Goal: Information Seeking & Learning: Learn about a topic

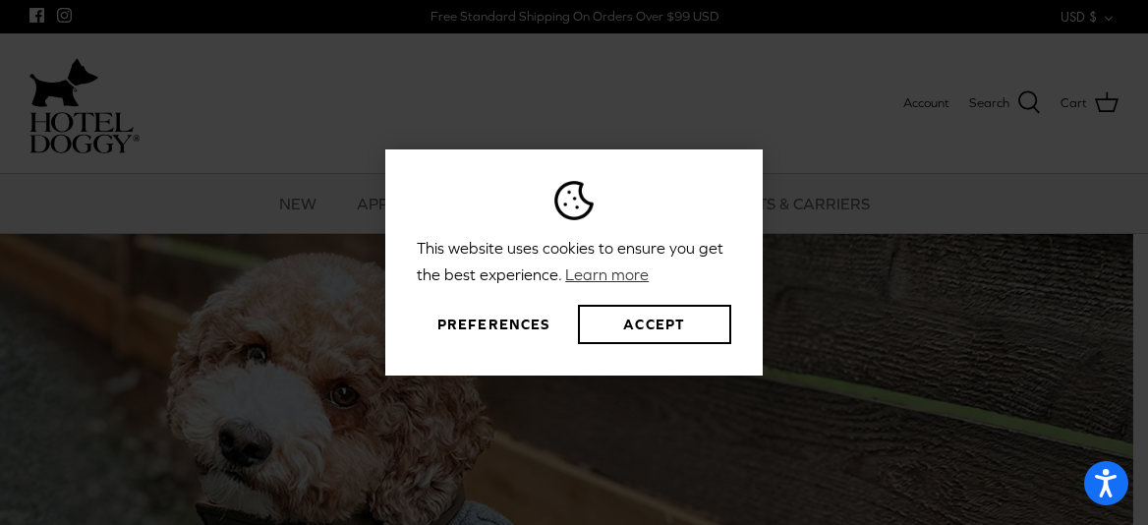
click at [500, 322] on button "Preferences" at bounding box center [493, 324] width 153 height 39
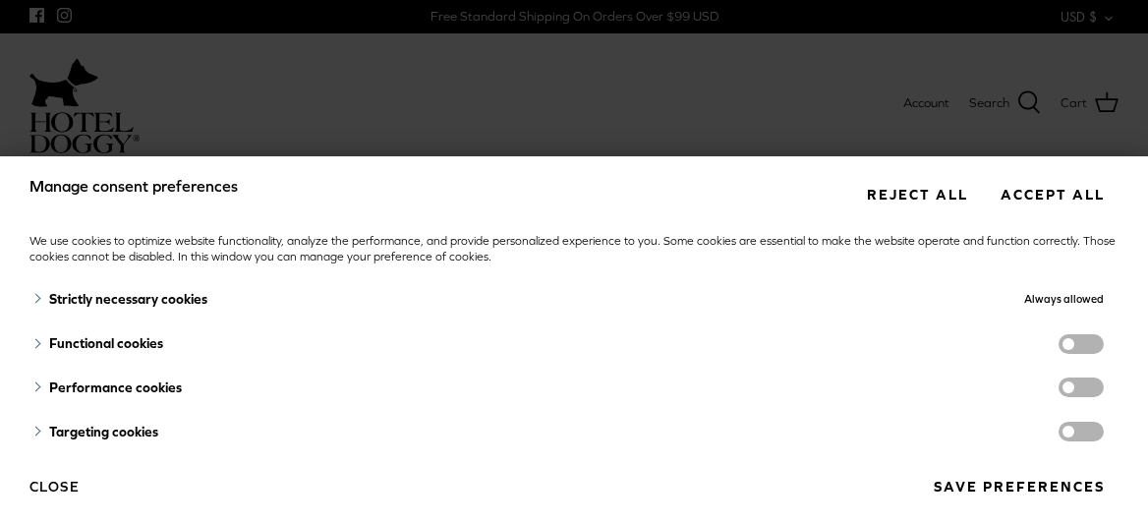
click at [1059, 346] on span "functionality cookies" at bounding box center [1081, 344] width 45 height 20
click at [1101, 346] on input "functionality cookies" at bounding box center [1101, 346] width 0 height 0
click at [1059, 387] on span "performance cookies" at bounding box center [1081, 388] width 45 height 20
click at [1101, 389] on input "performance cookies" at bounding box center [1101, 389] width 0 height 0
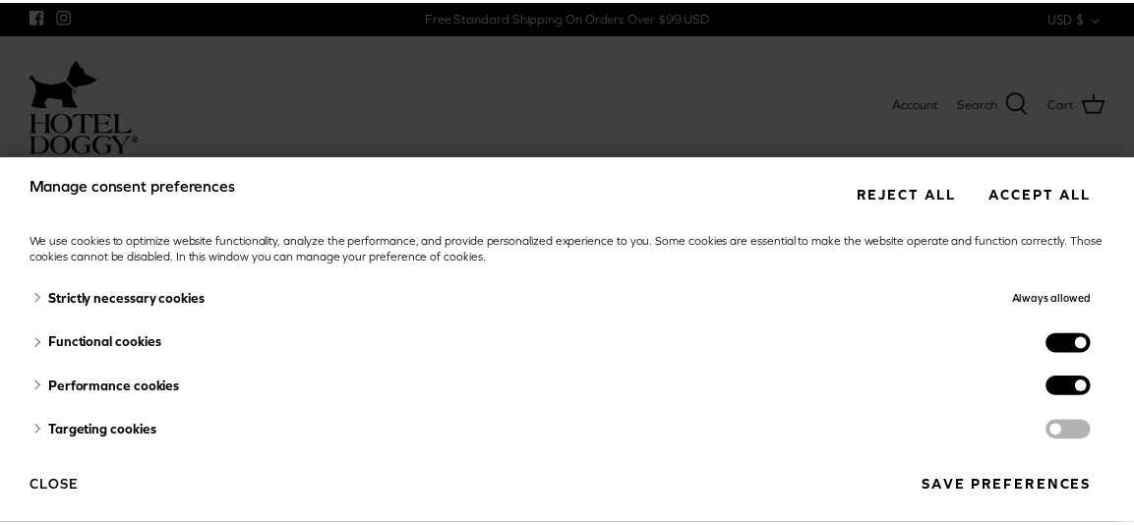
scroll to position [15, 0]
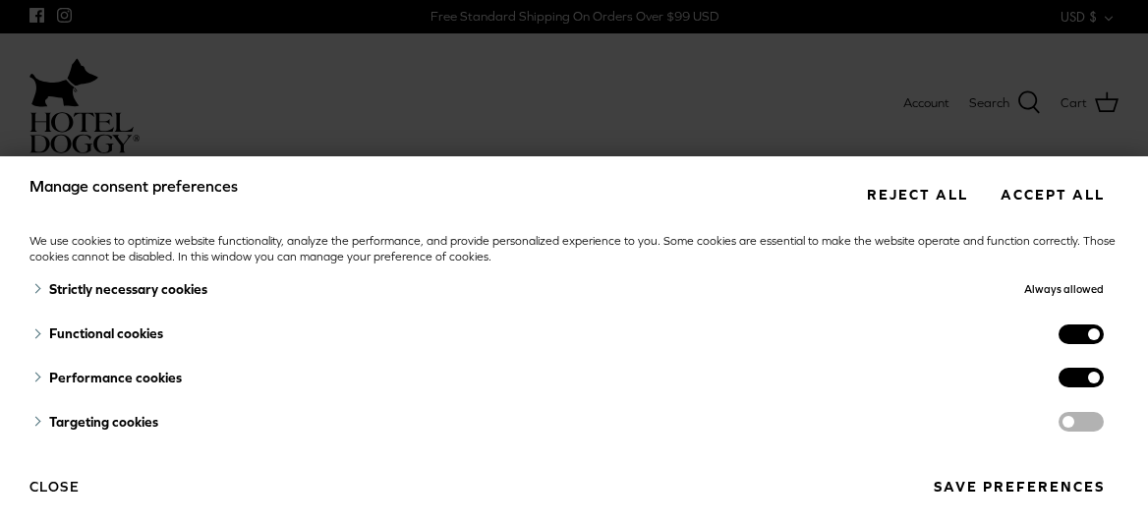
click at [999, 480] on button "Save preferences" at bounding box center [1019, 487] width 200 height 36
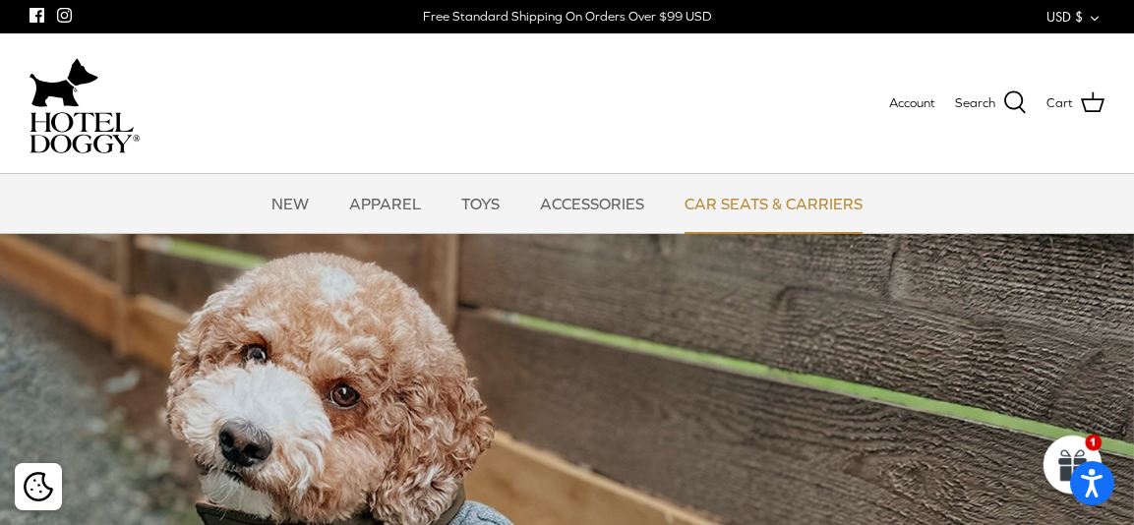
click at [741, 201] on link "CAR SEATS & CARRIERS" at bounding box center [773, 203] width 213 height 59
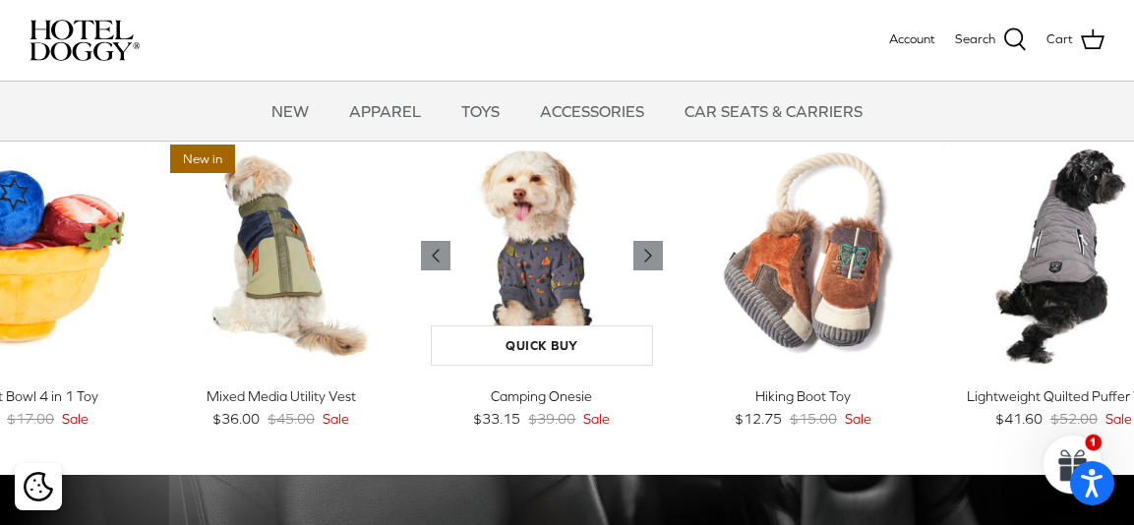
scroll to position [780, 0]
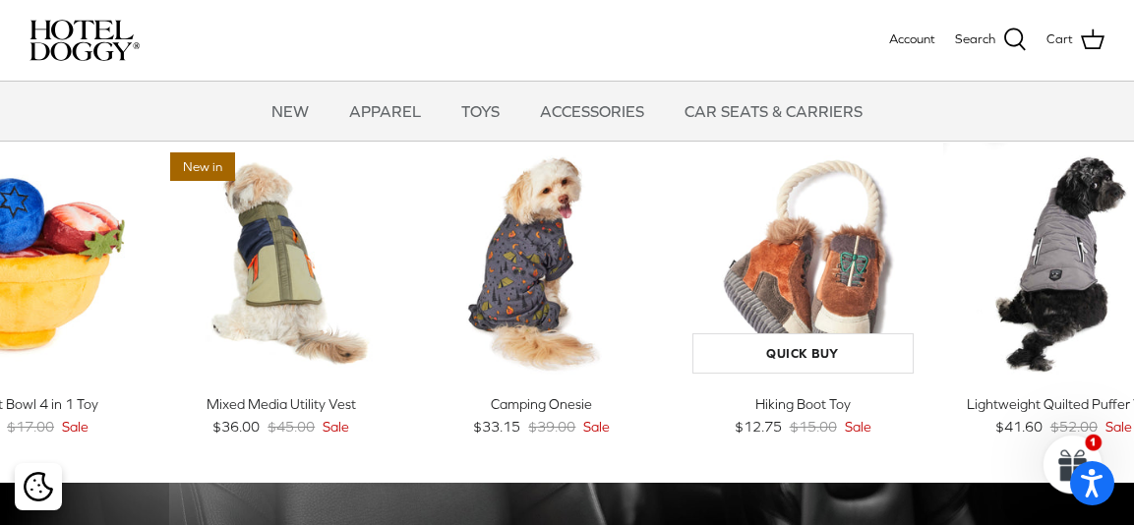
click at [805, 265] on img "Hiking Boot Toy" at bounding box center [802, 263] width 241 height 241
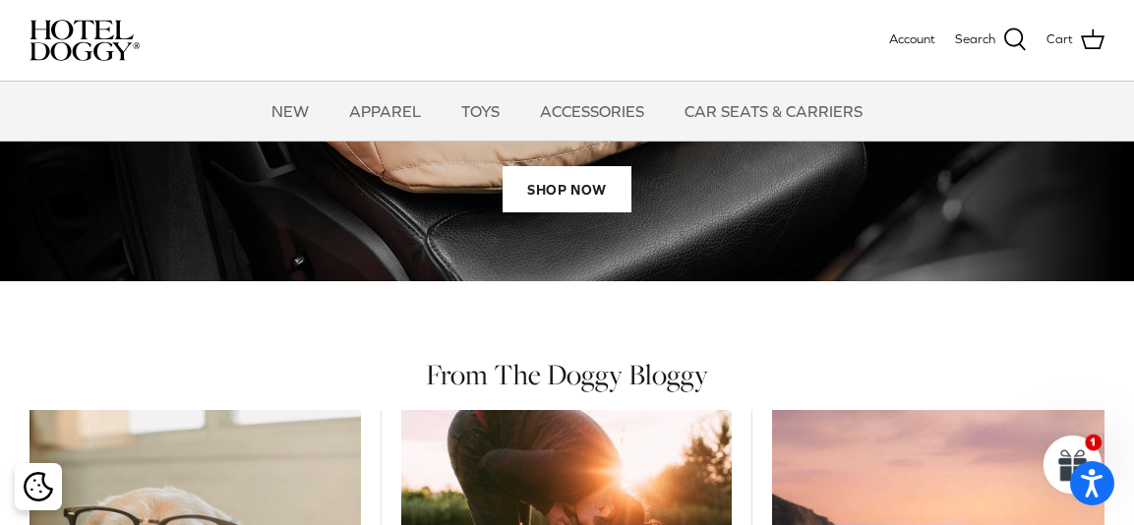
scroll to position [1571, 0]
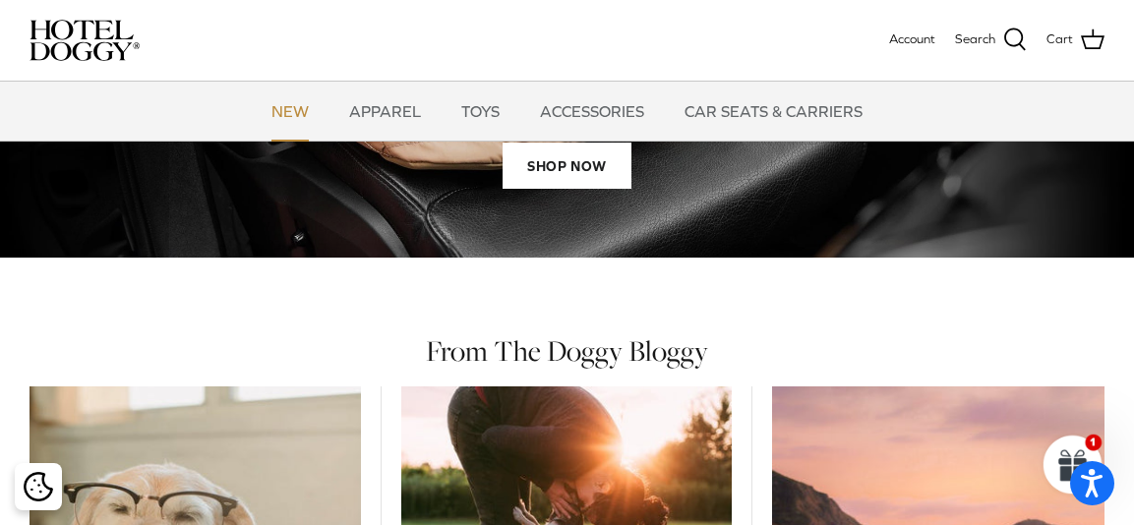
click at [303, 99] on link "NEW" at bounding box center [290, 111] width 73 height 59
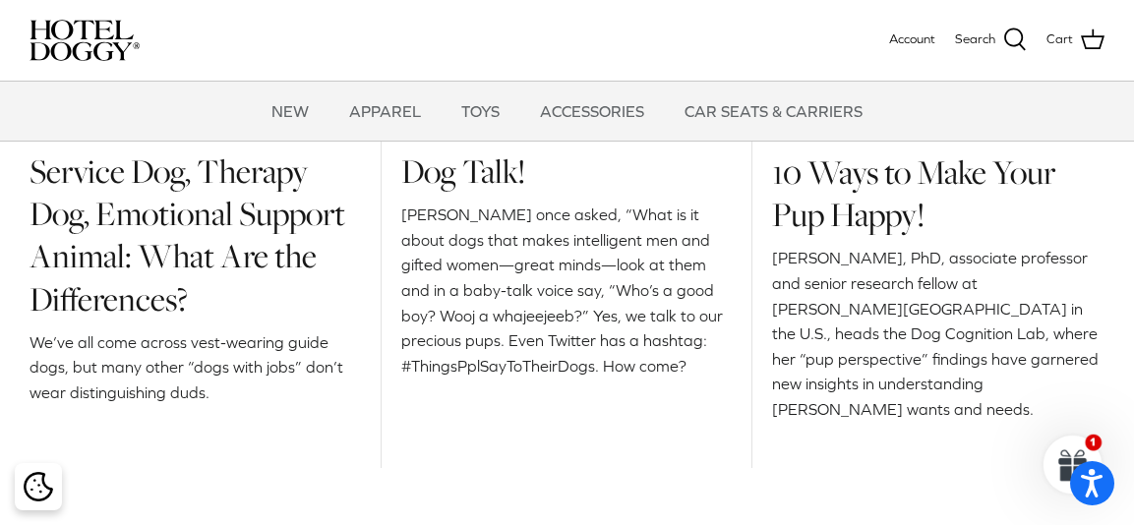
scroll to position [2155, 0]
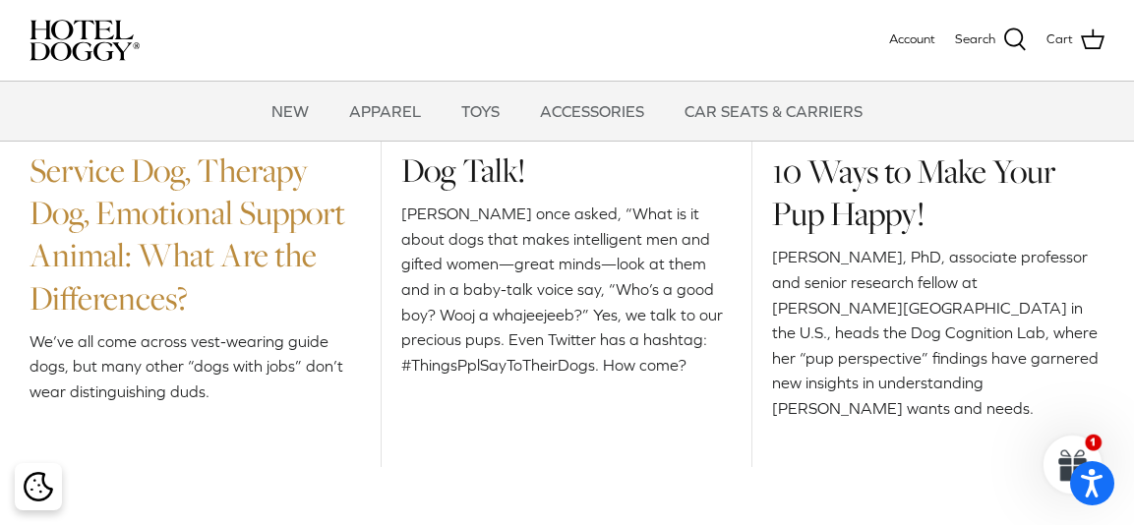
click at [241, 222] on link "Service Dog, Therapy Dog, Emotional Support Animal: What Are the Differences?" at bounding box center [187, 234] width 316 height 174
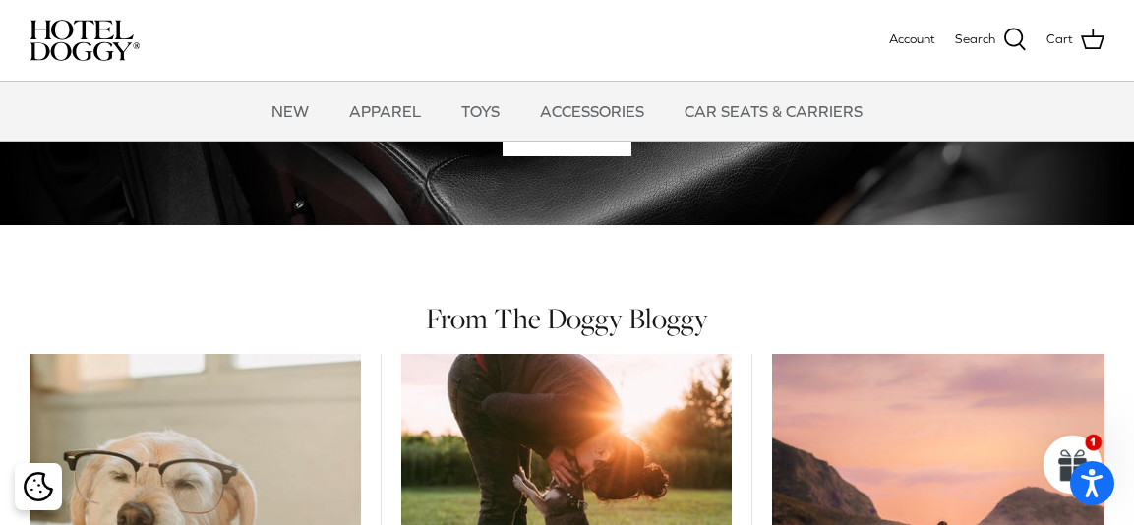
scroll to position [1618, 0]
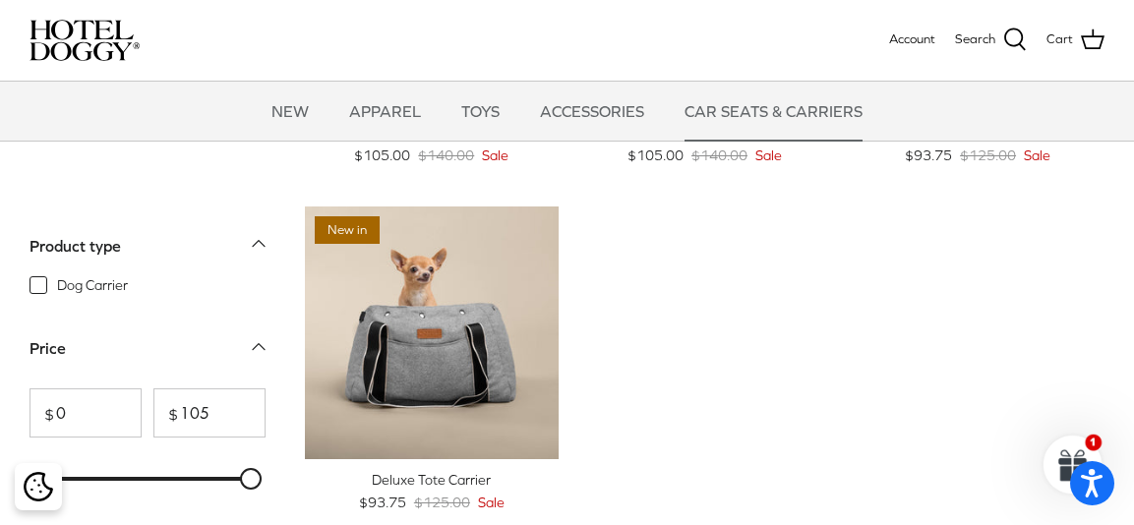
scroll to position [326, 0]
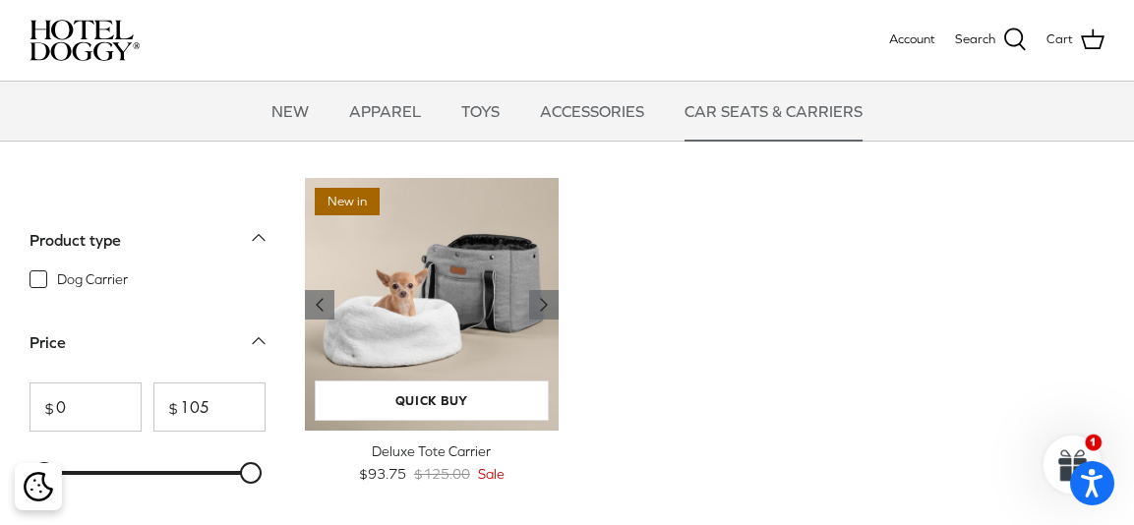
click at [486, 327] on img "Deluxe Tote Carrier" at bounding box center [432, 305] width 254 height 254
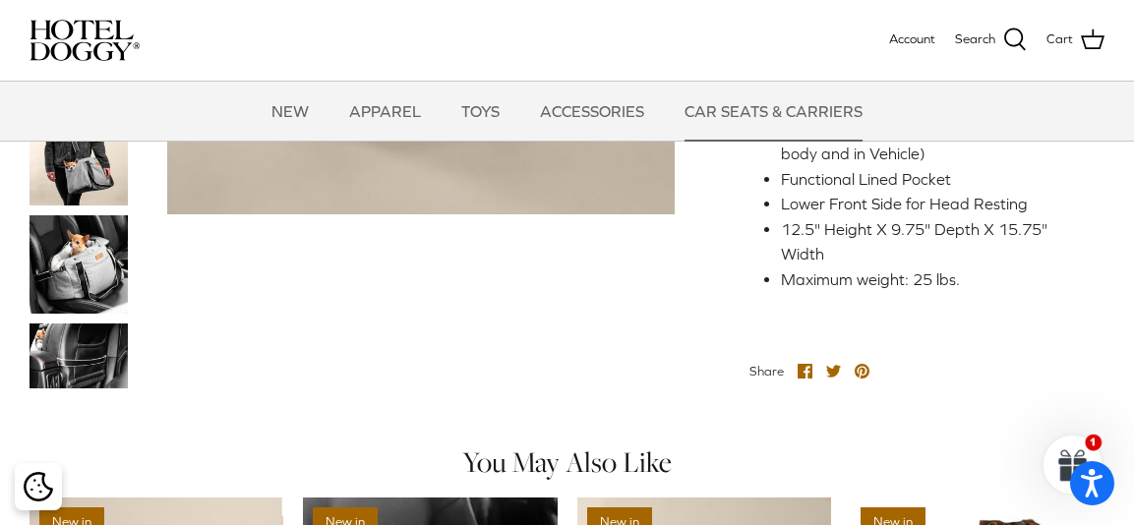
scroll to position [953, 0]
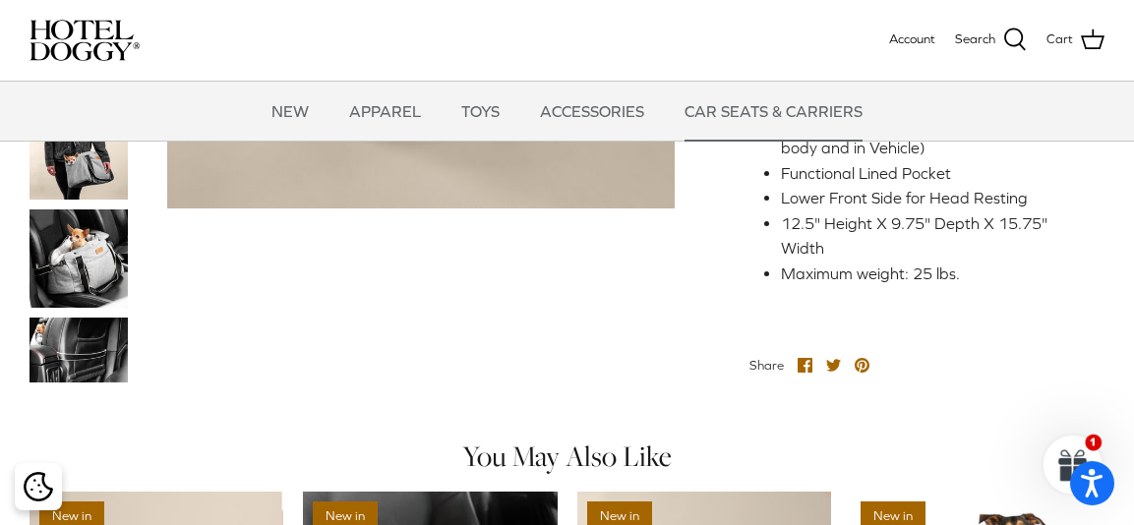
click at [94, 278] on img at bounding box center [78, 257] width 98 height 98
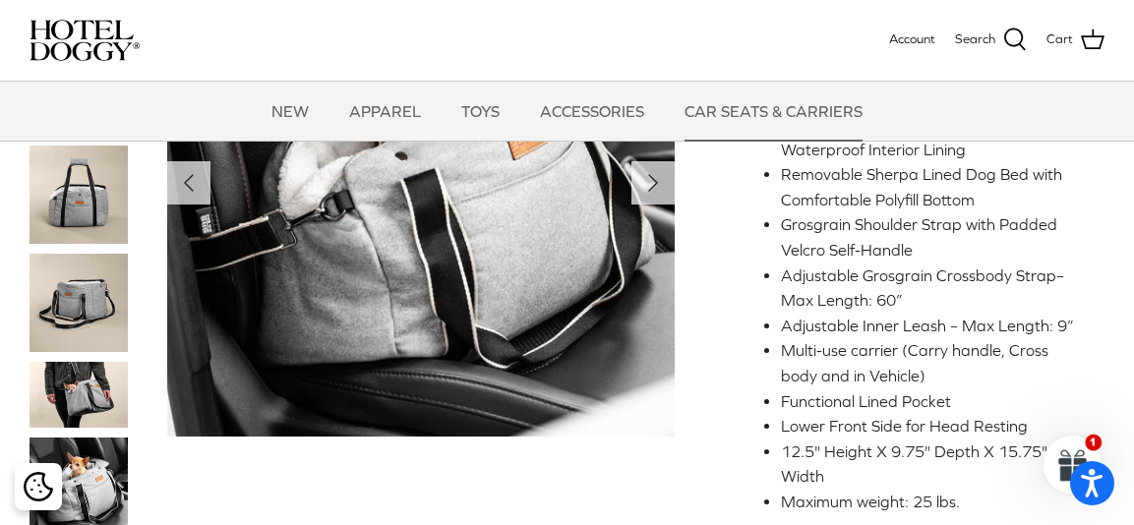
scroll to position [791, 0]
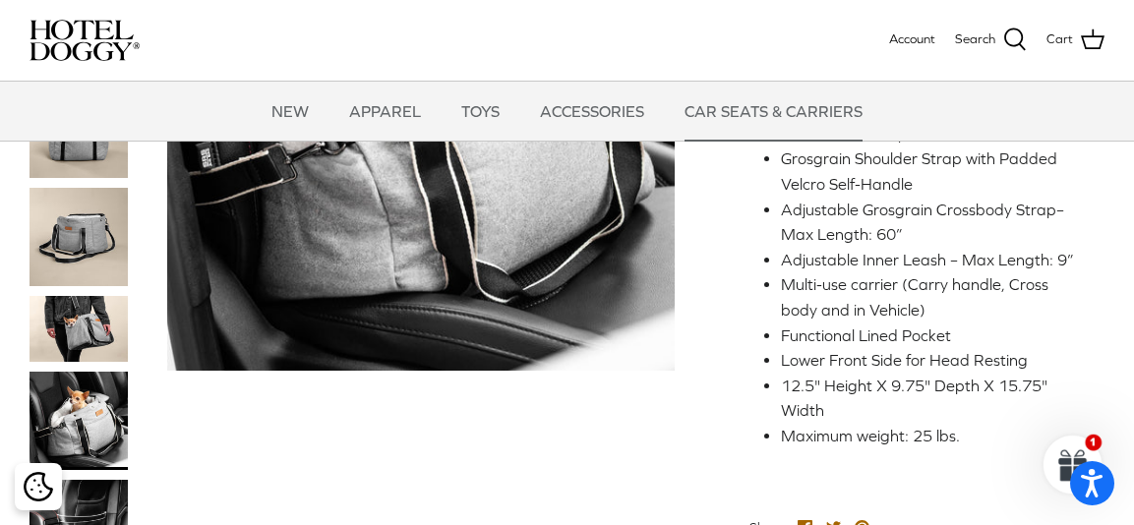
click at [88, 421] on img at bounding box center [78, 420] width 98 height 98
click at [98, 353] on img at bounding box center [78, 329] width 98 height 66
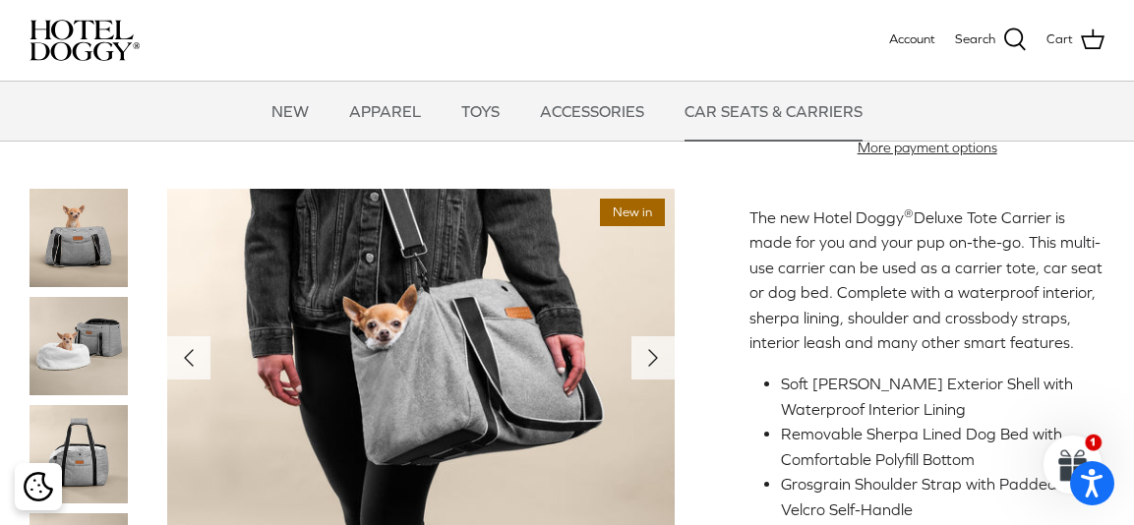
scroll to position [462, 0]
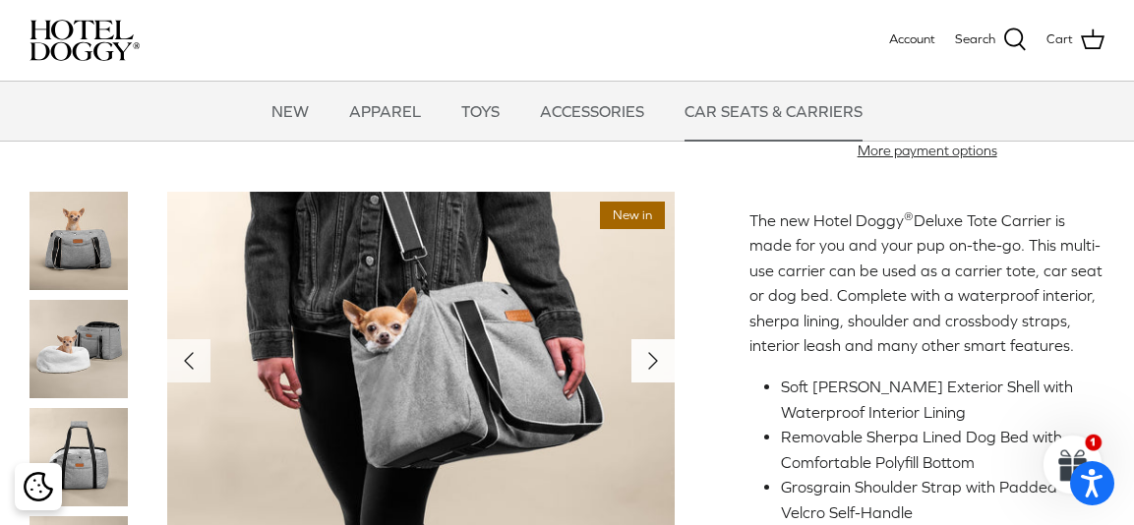
click at [655, 369] on polyline "Next" at bounding box center [653, 361] width 8 height 16
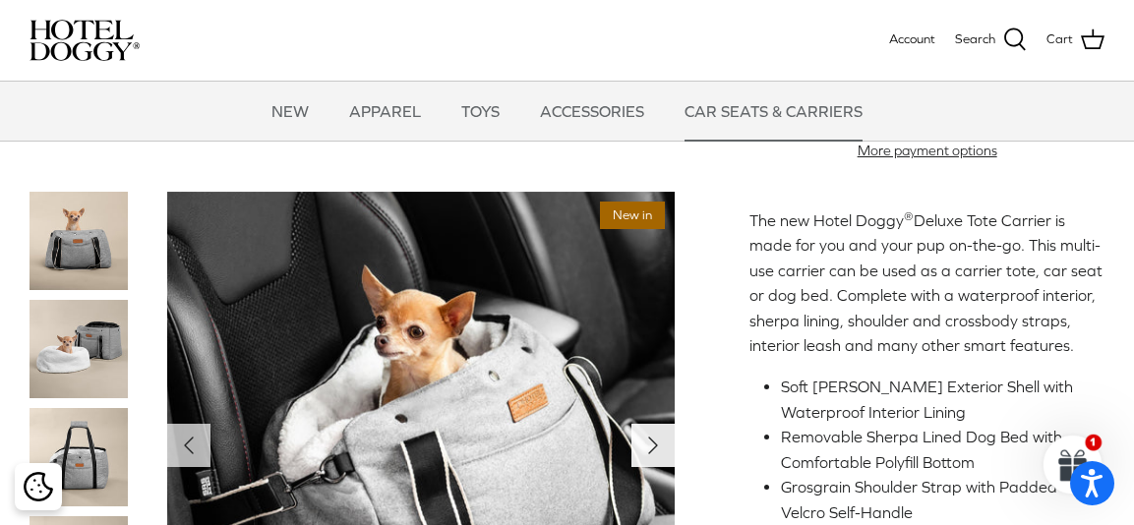
click at [654, 458] on icon "Right" at bounding box center [652, 445] width 31 height 31
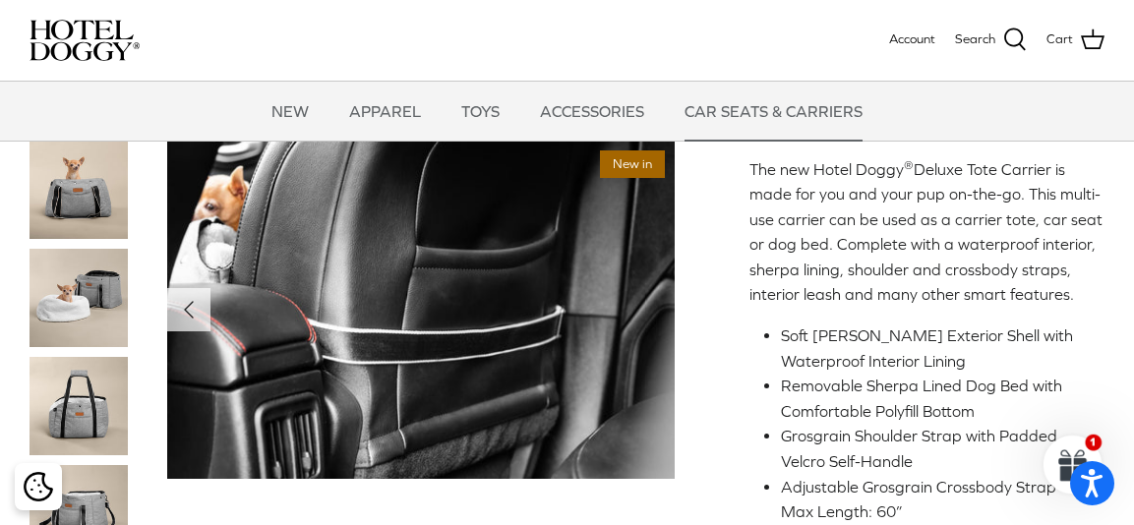
scroll to position [522, 0]
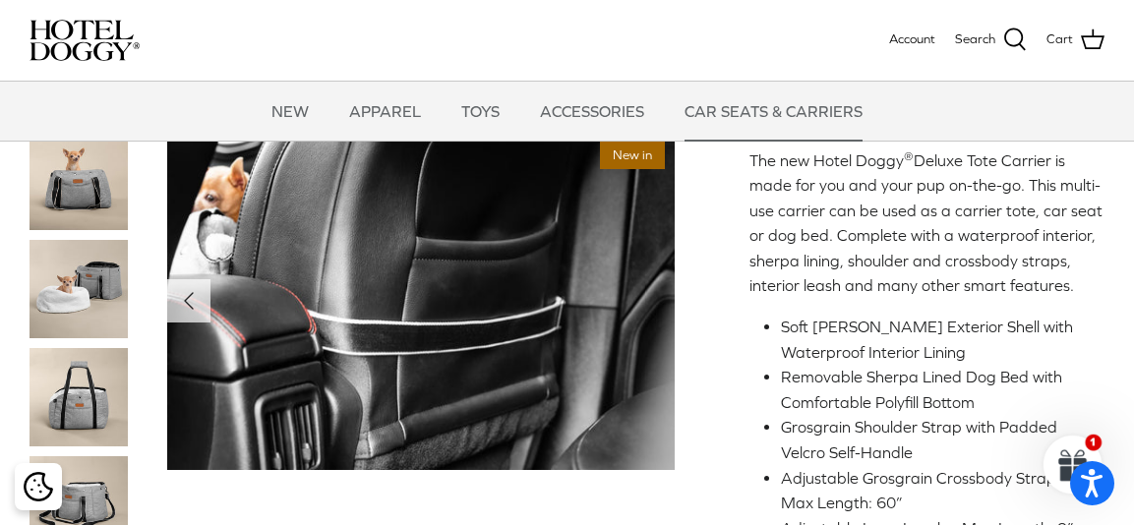
click at [86, 213] on img at bounding box center [78, 181] width 98 height 98
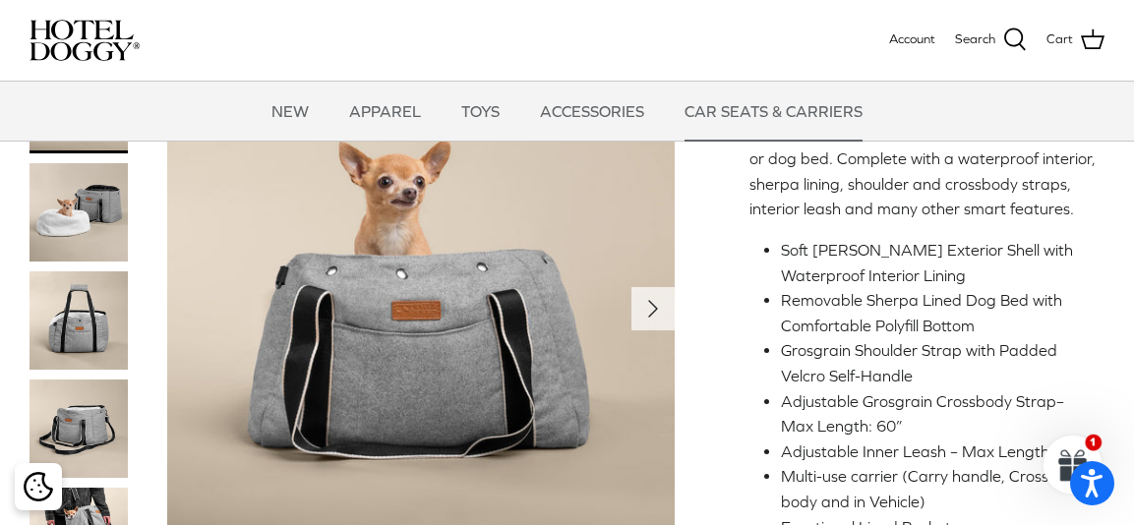
scroll to position [605, 0]
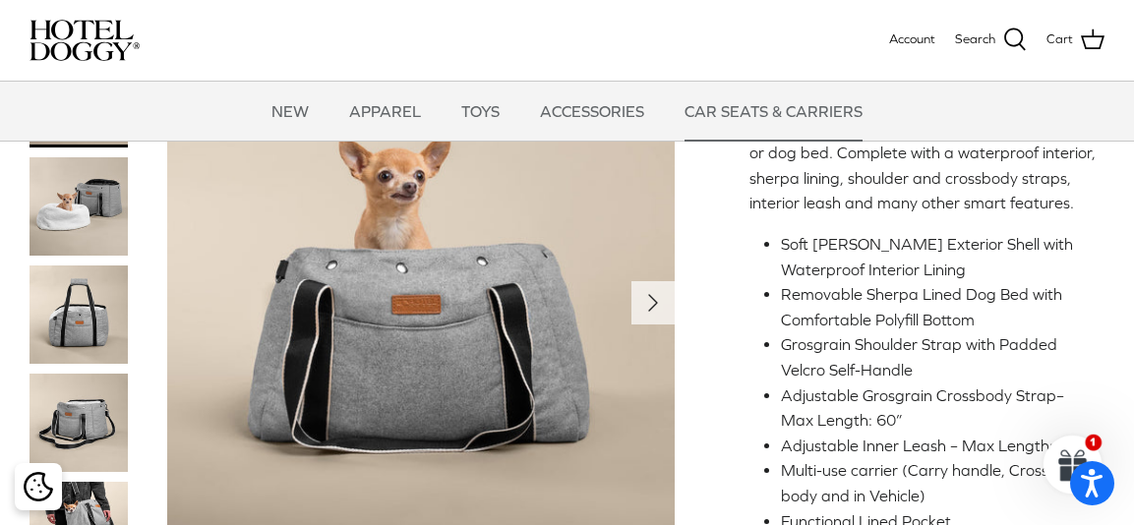
click at [88, 300] on img at bounding box center [78, 314] width 98 height 98
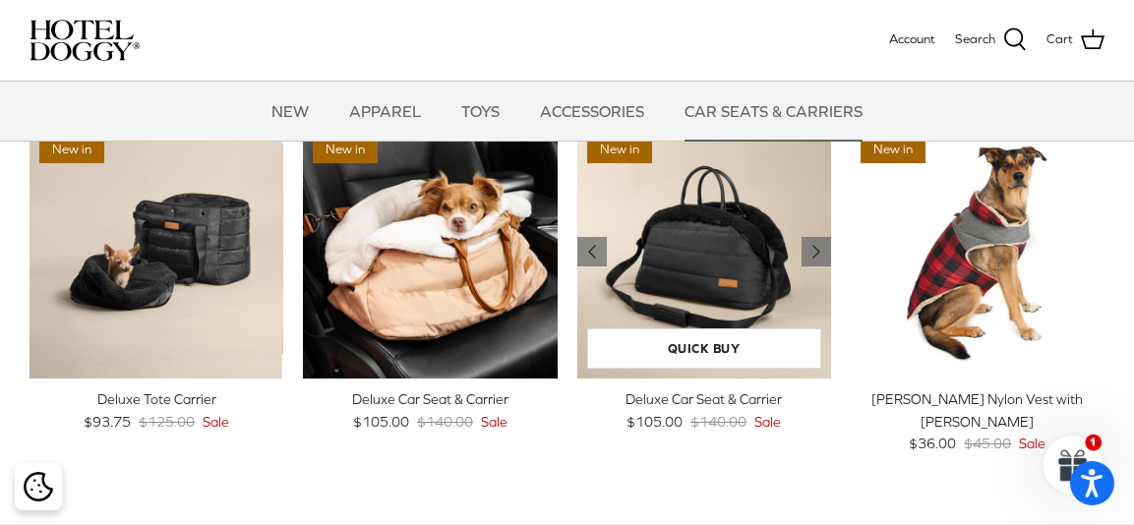
scroll to position [1327, 0]
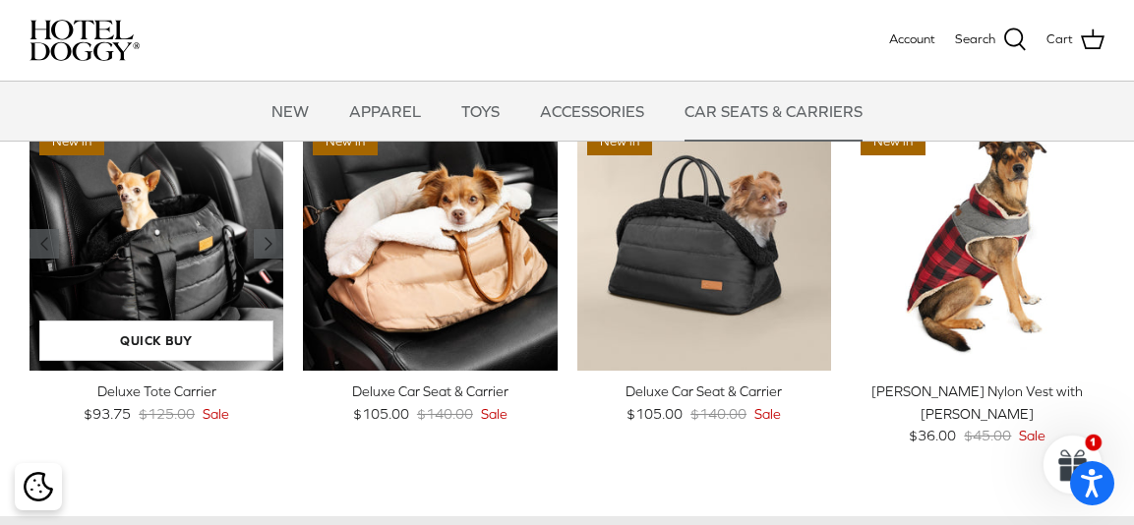
click at [209, 295] on img "Deluxe Tote Carrier" at bounding box center [156, 244] width 254 height 254
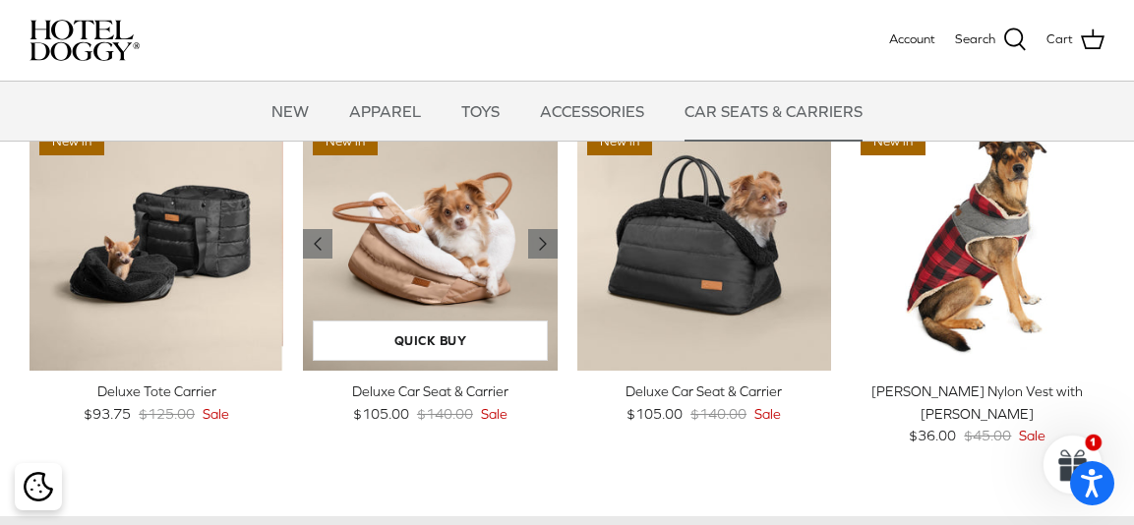
click at [463, 285] on img "Deluxe Car Seat & Carrier" at bounding box center [430, 244] width 254 height 254
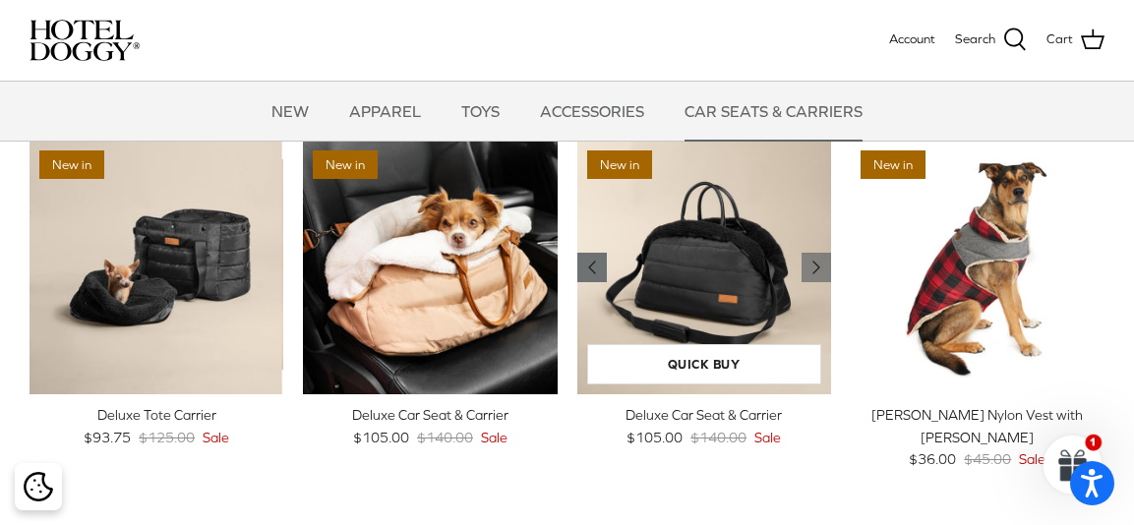
scroll to position [1283, 0]
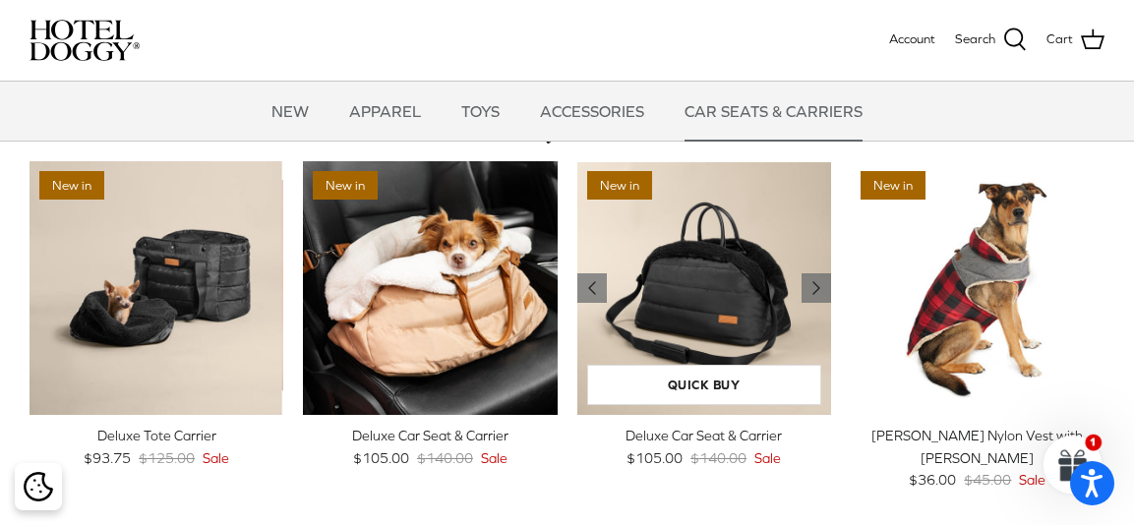
click at [678, 313] on img "Deluxe Car Seat & Carrier" at bounding box center [704, 288] width 254 height 254
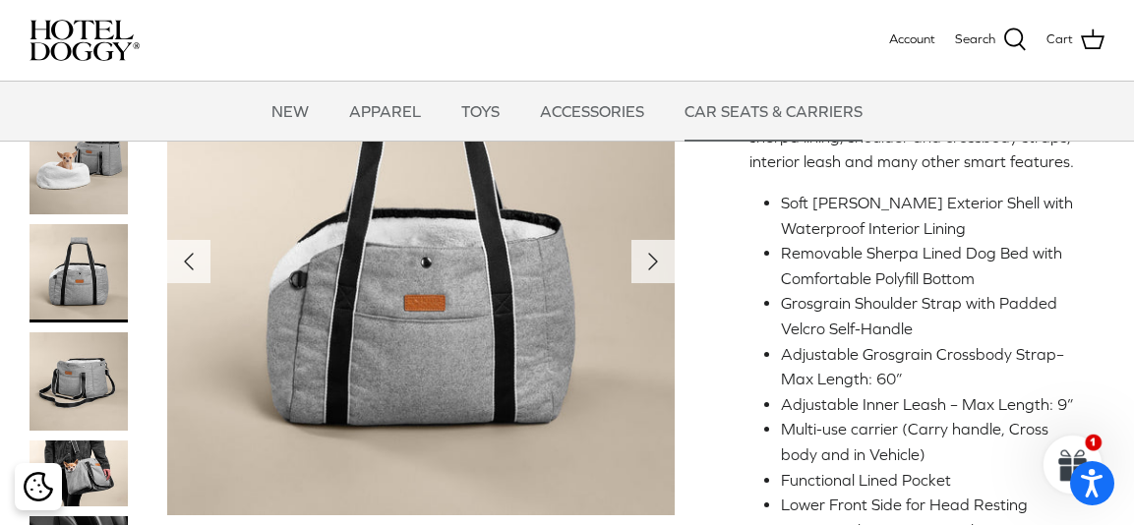
scroll to position [645, 0]
click at [655, 278] on icon "Right" at bounding box center [652, 262] width 31 height 31
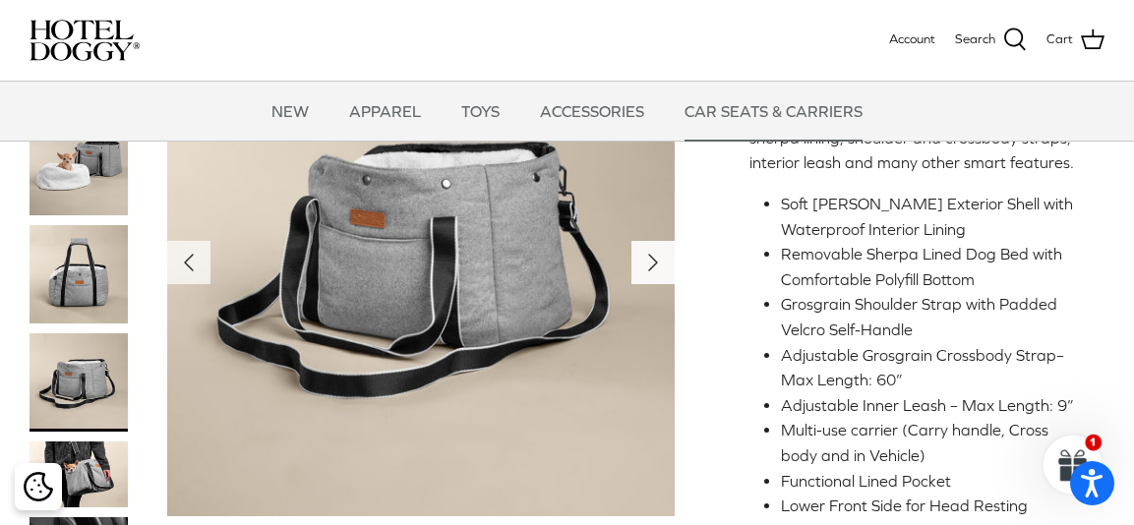
click at [655, 278] on icon "Right" at bounding box center [652, 262] width 31 height 31
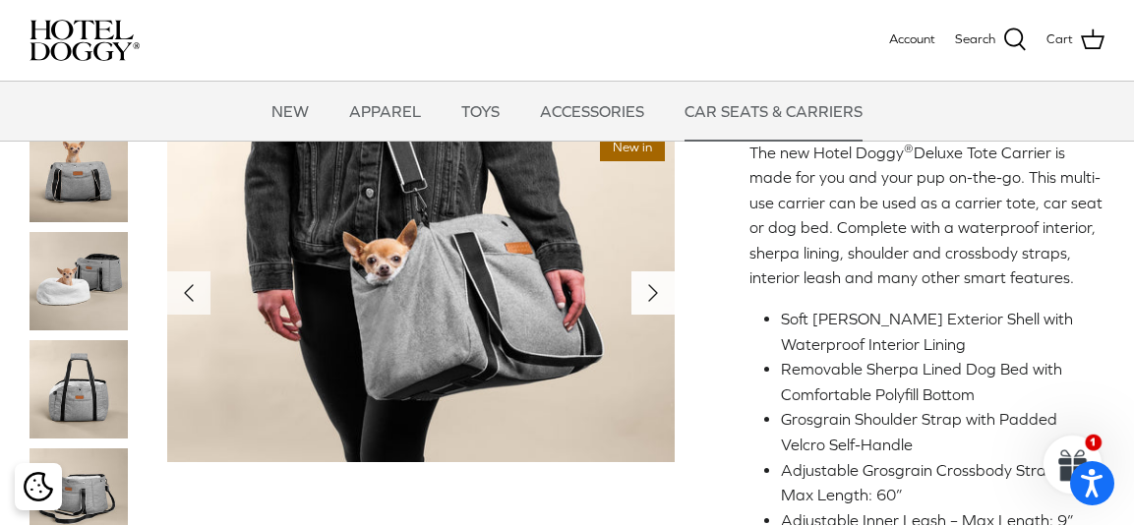
scroll to position [531, 0]
click at [654, 308] on icon "Right" at bounding box center [652, 291] width 31 height 31
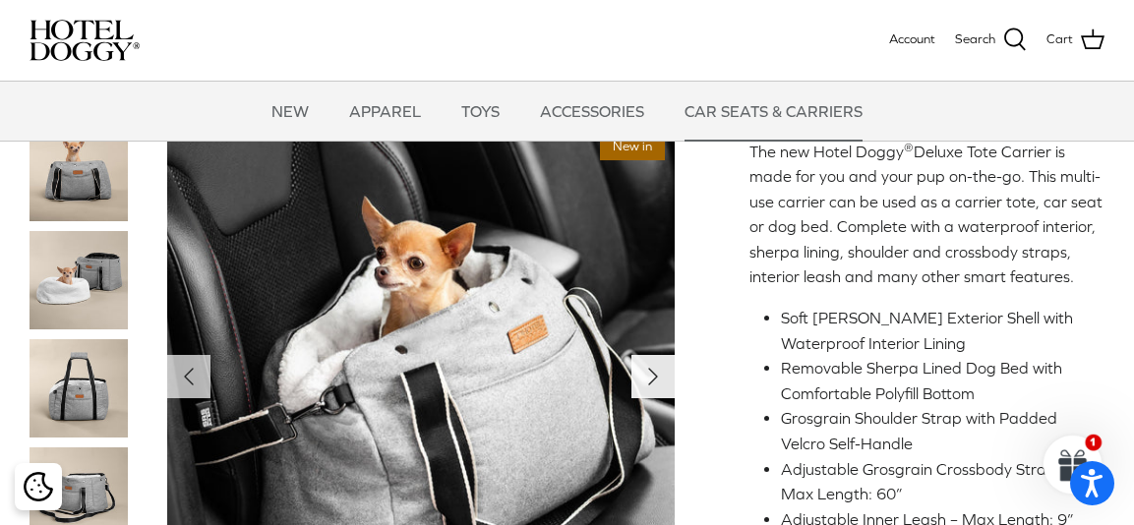
click at [652, 392] on icon "Right" at bounding box center [652, 376] width 31 height 31
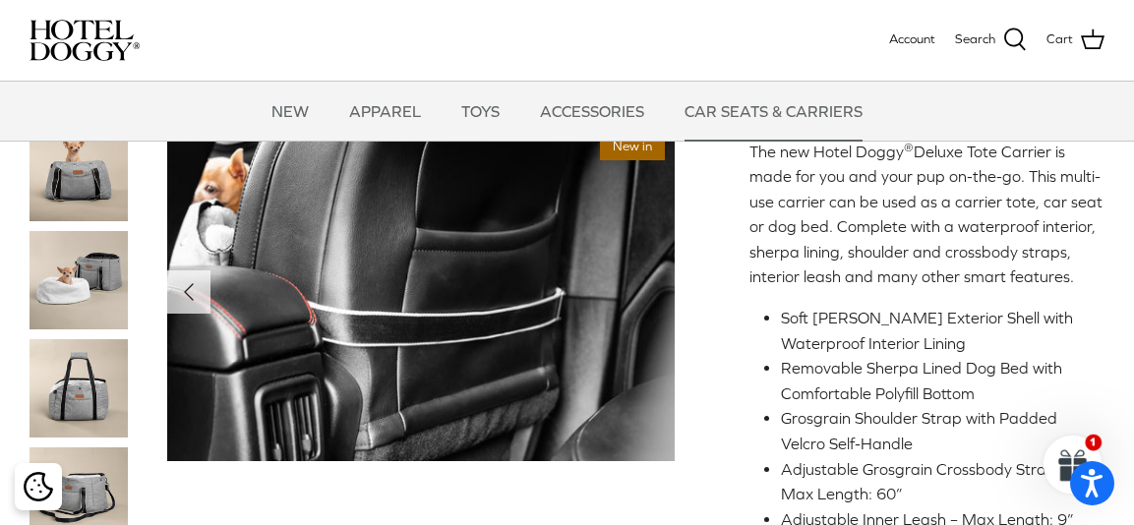
click at [652, 393] on img at bounding box center [420, 292] width 507 height 338
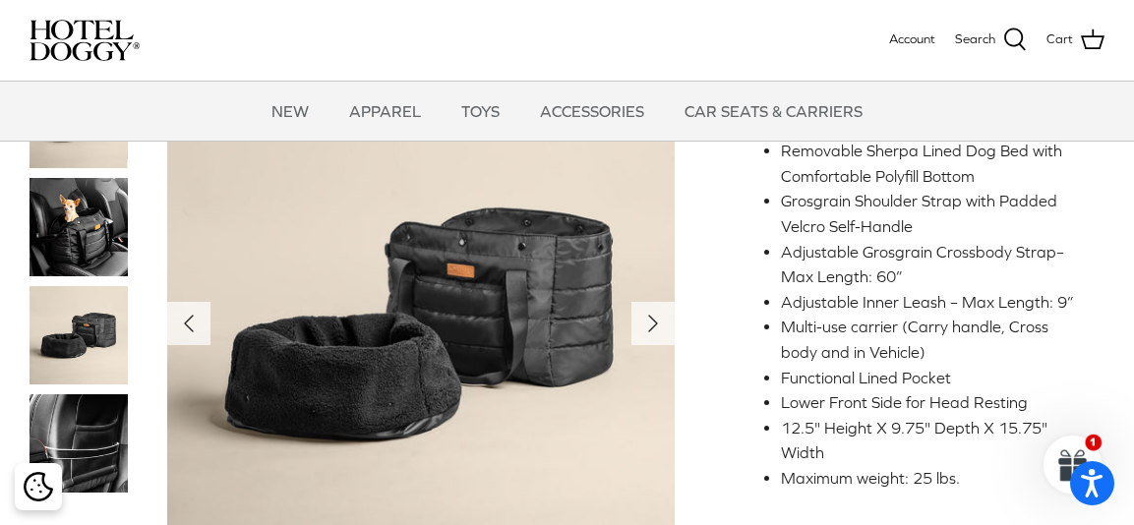
scroll to position [796, 0]
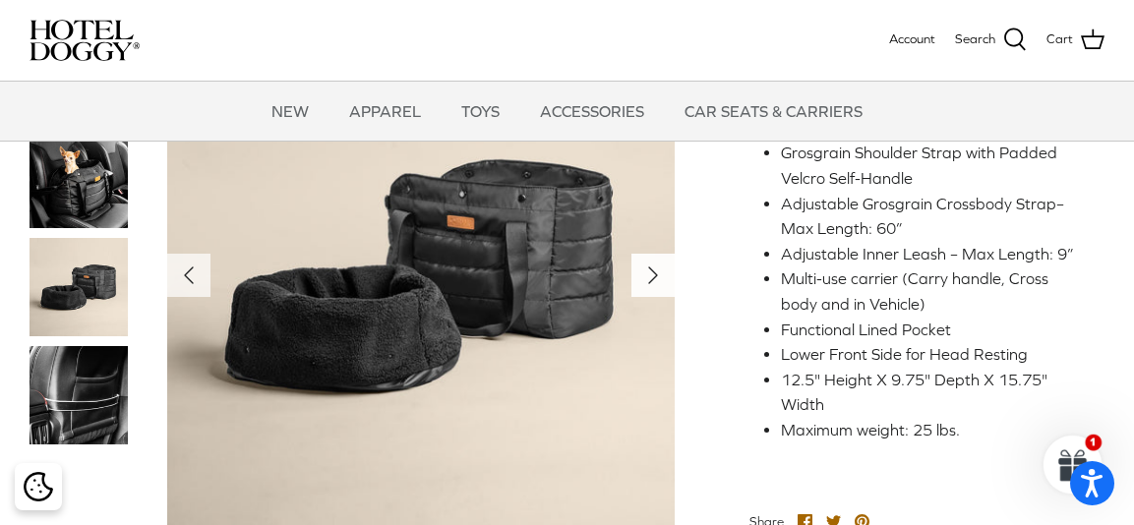
click at [645, 291] on icon "Right" at bounding box center [652, 275] width 31 height 31
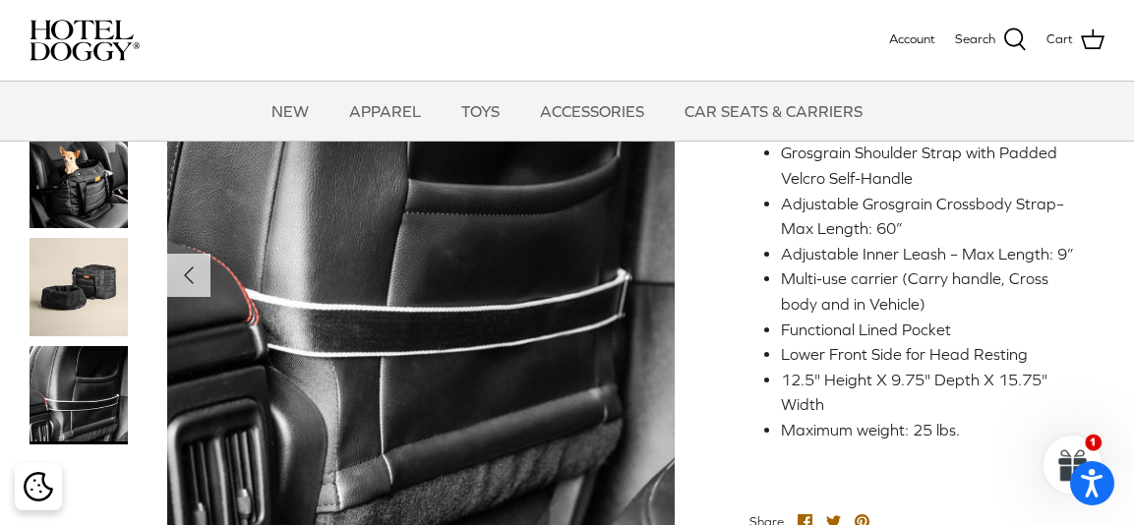
click at [84, 394] on img at bounding box center [78, 395] width 98 height 98
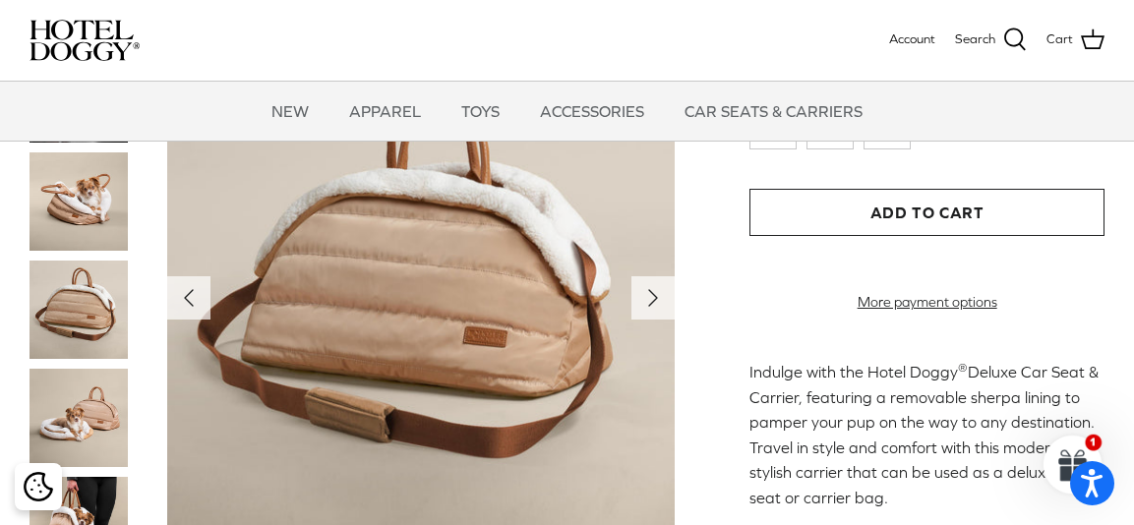
scroll to position [370, 0]
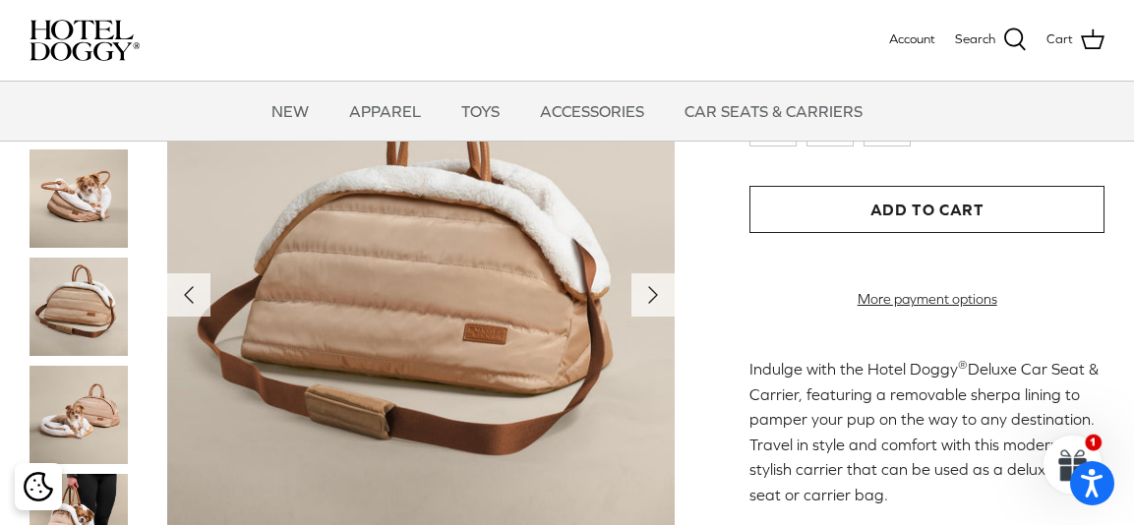
click at [105, 419] on img at bounding box center [78, 415] width 98 height 98
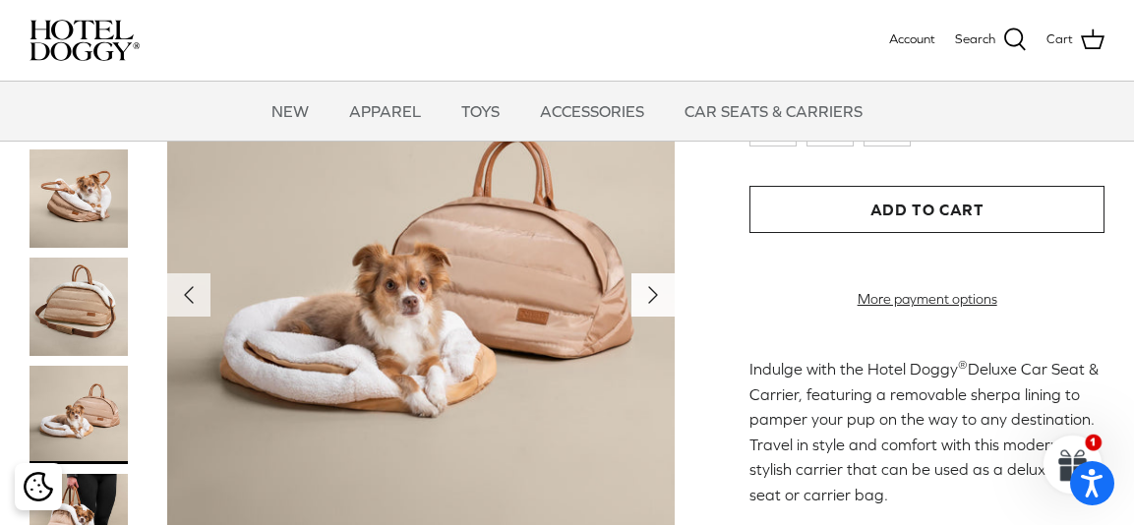
click at [663, 311] on icon "Right" at bounding box center [652, 294] width 31 height 31
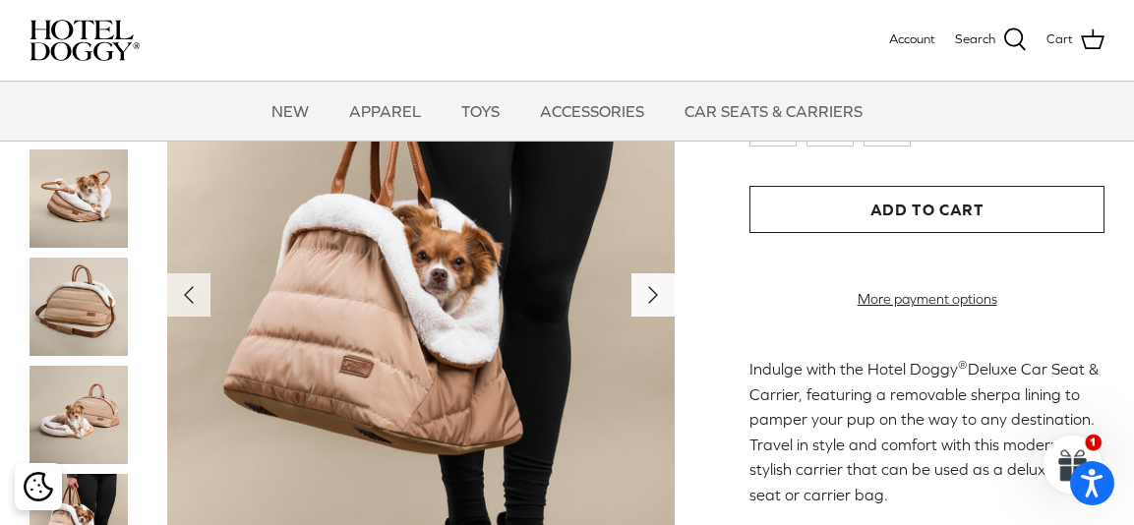
click at [655, 303] on polyline "Next" at bounding box center [653, 295] width 8 height 16
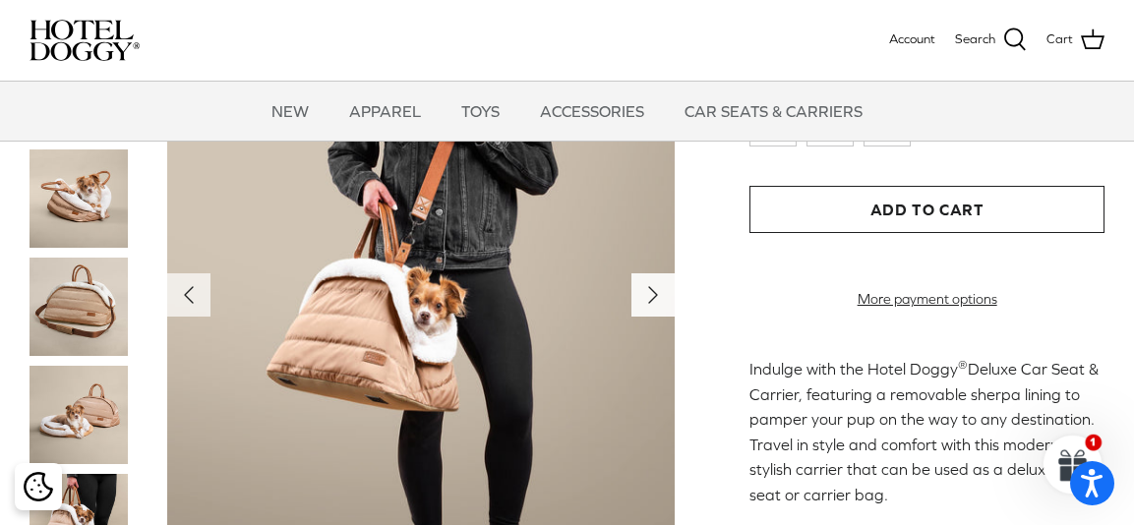
click at [655, 303] on polyline "Next" at bounding box center [653, 295] width 8 height 16
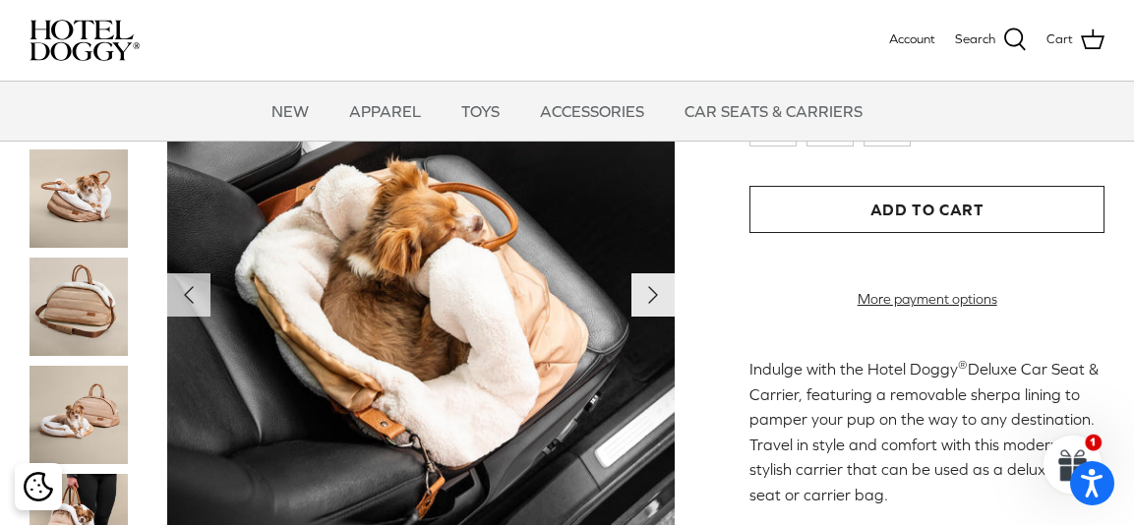
click at [655, 303] on polyline "Next" at bounding box center [653, 295] width 8 height 16
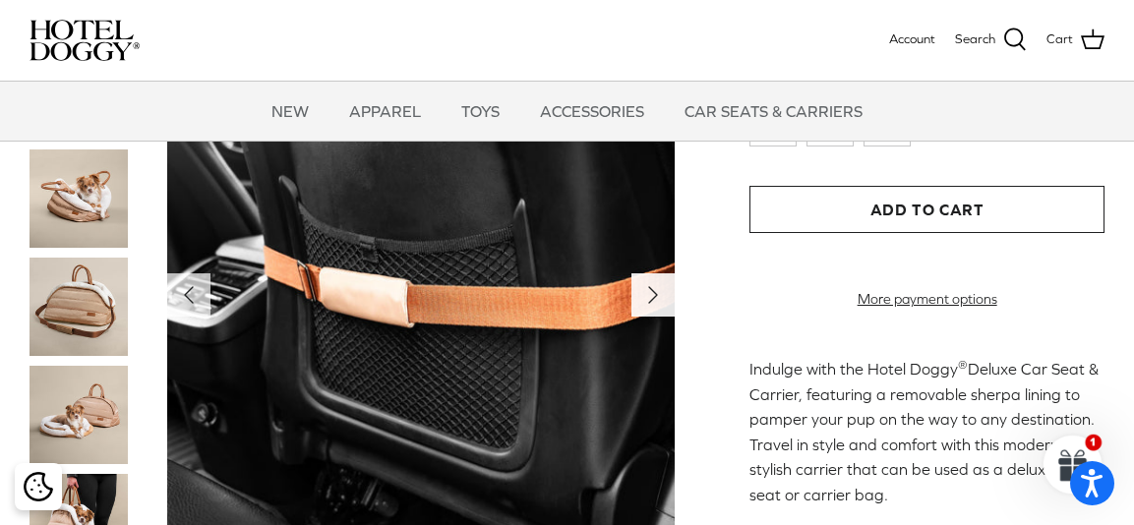
click at [655, 303] on polyline "Next" at bounding box center [653, 295] width 8 height 16
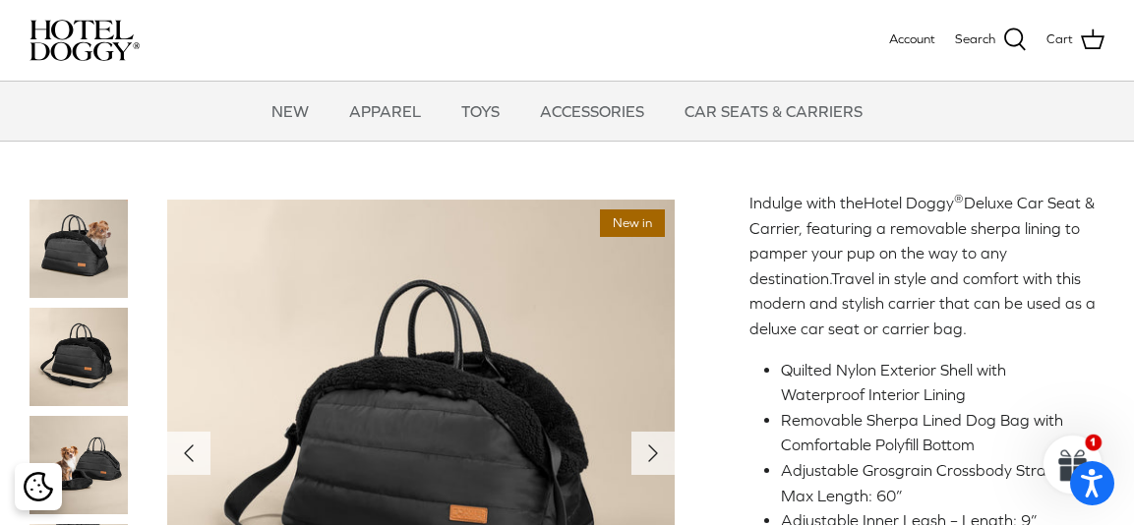
scroll to position [584, 0]
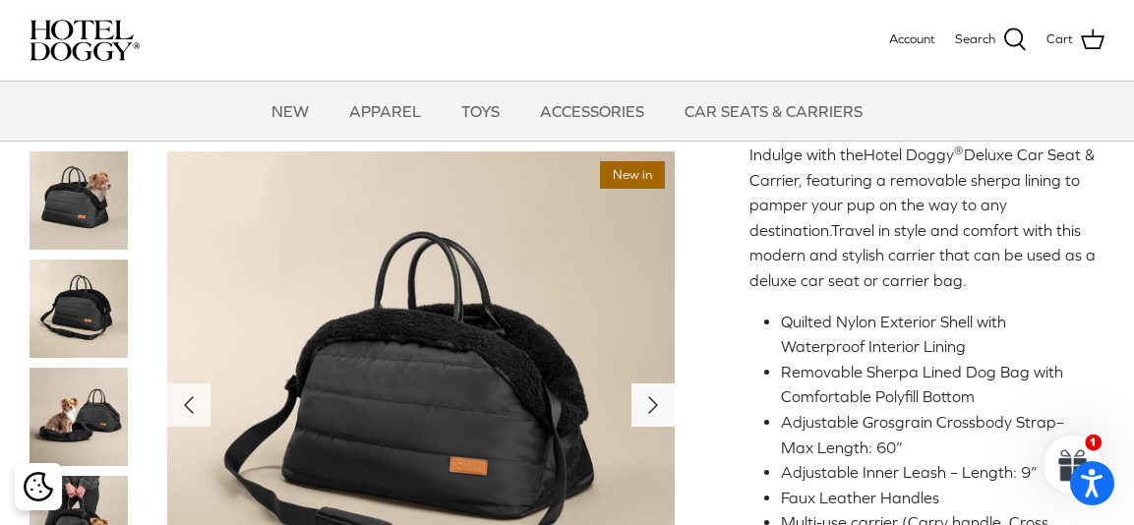
click at [649, 413] on polyline "Next" at bounding box center [653, 405] width 8 height 16
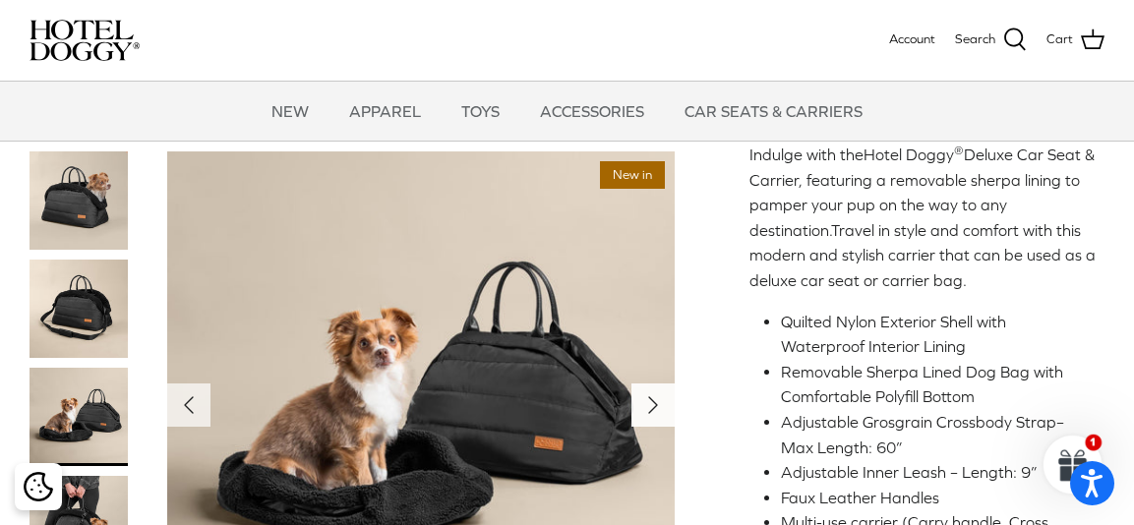
click at [649, 413] on polyline "Next" at bounding box center [653, 405] width 8 height 16
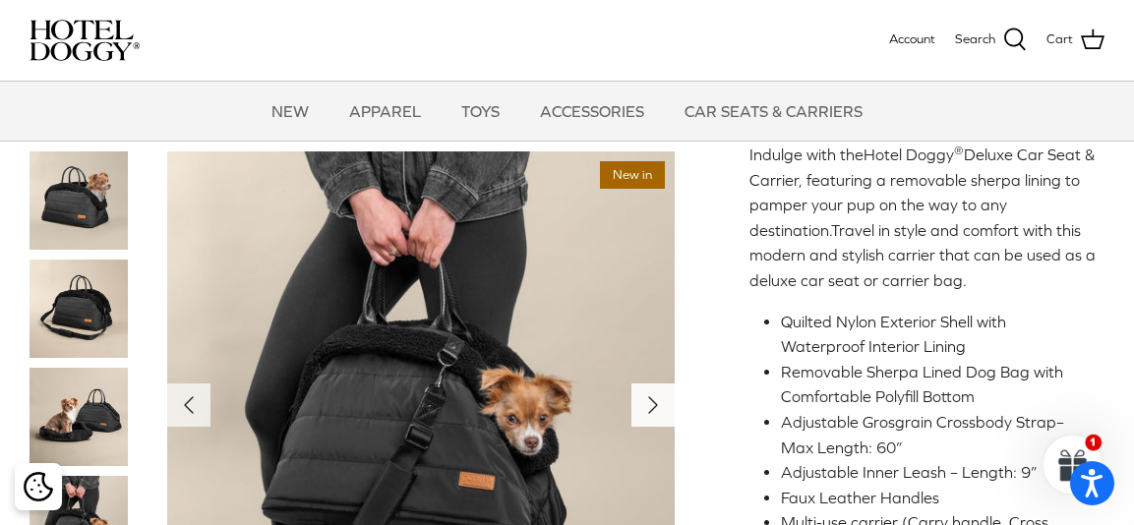
click at [649, 413] on polyline "Next" at bounding box center [653, 405] width 8 height 16
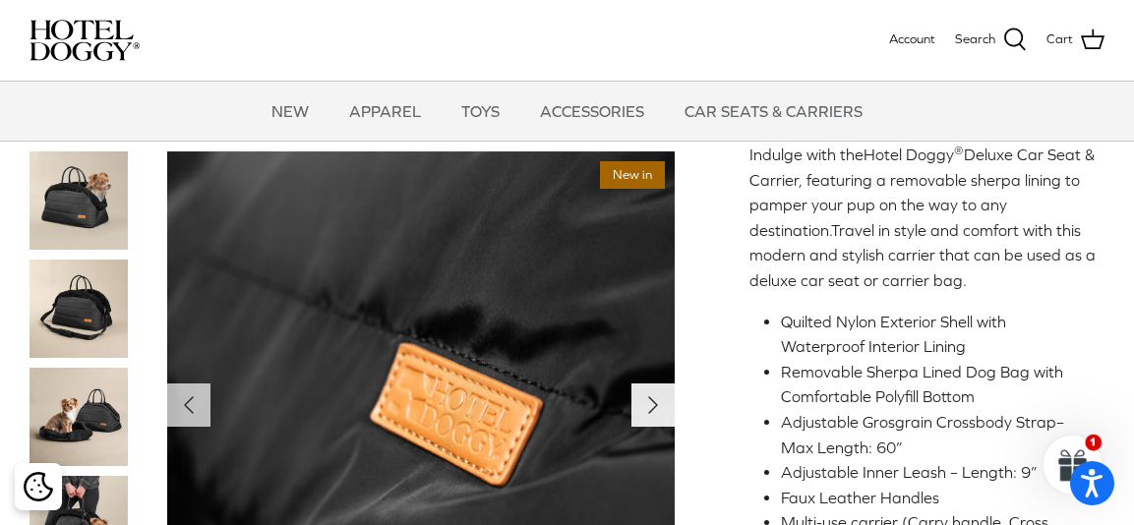
click at [649, 413] on polyline "Next" at bounding box center [653, 405] width 8 height 16
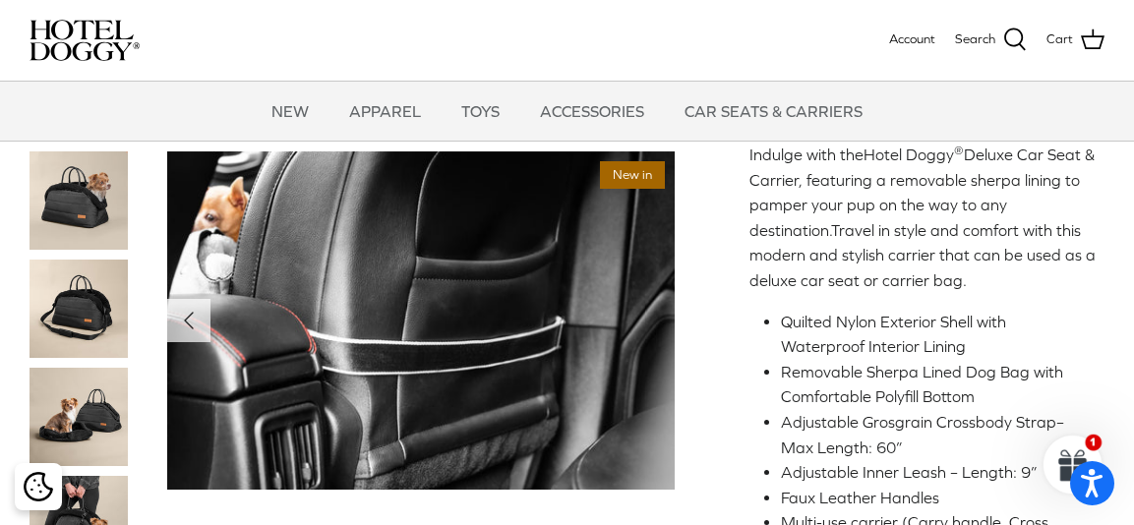
click at [648, 421] on img at bounding box center [420, 320] width 507 height 338
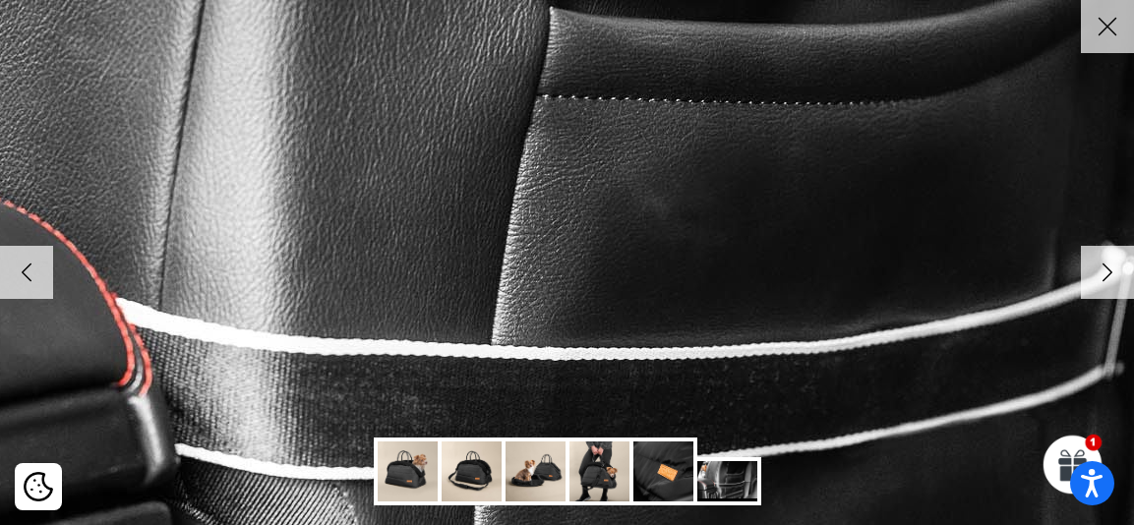
click at [648, 421] on img at bounding box center [568, 263] width 2014 height 1344
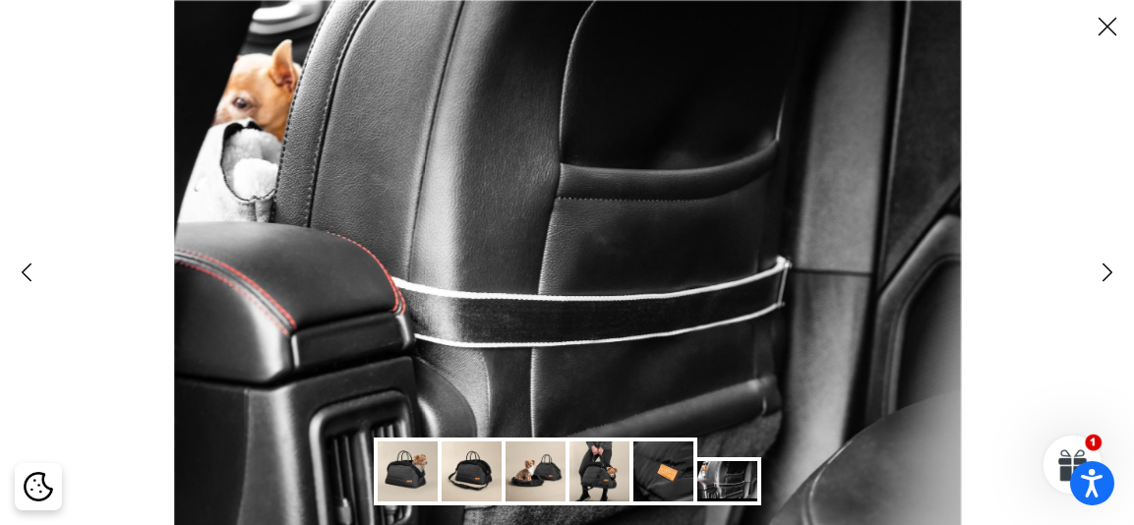
click at [648, 421] on img at bounding box center [566, 262] width 787 height 525
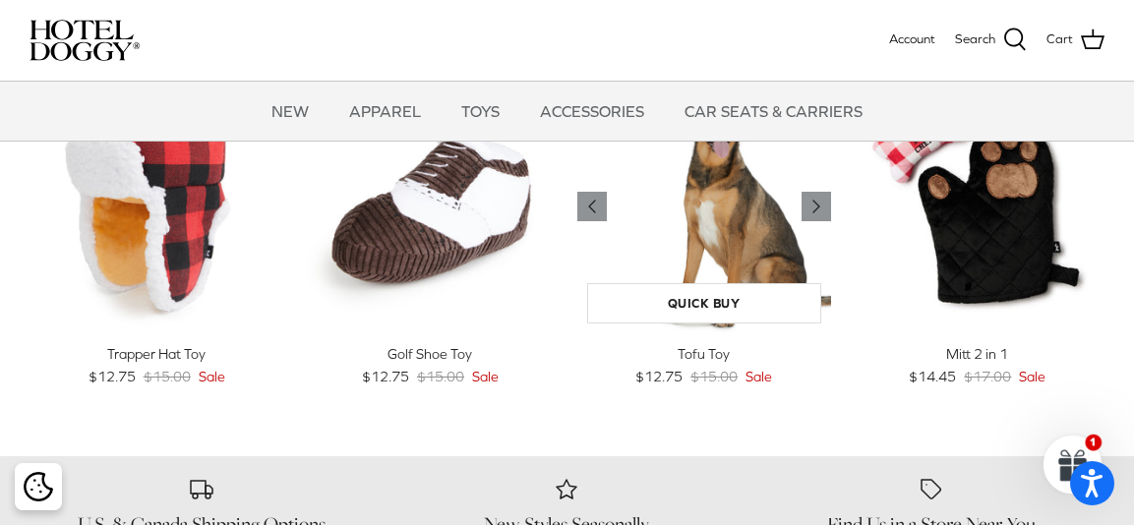
scroll to position [947, 0]
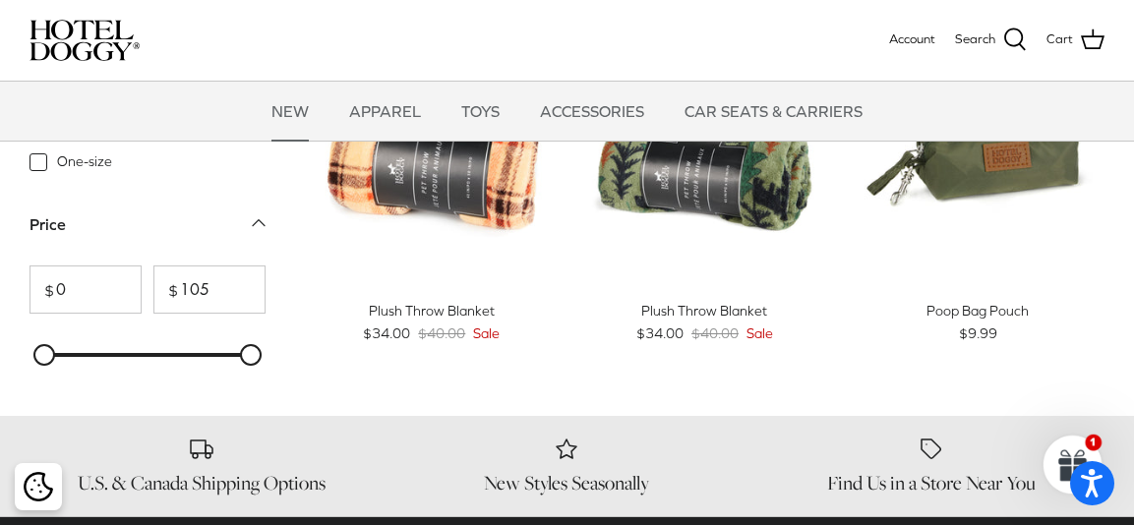
scroll to position [2385, 0]
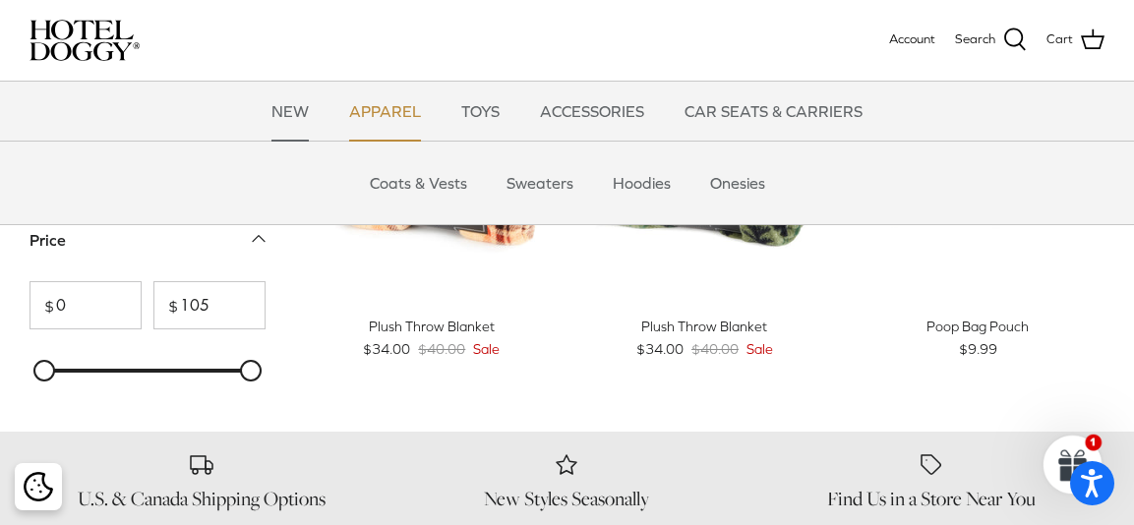
click at [381, 109] on link "APPAREL" at bounding box center [384, 111] width 107 height 59
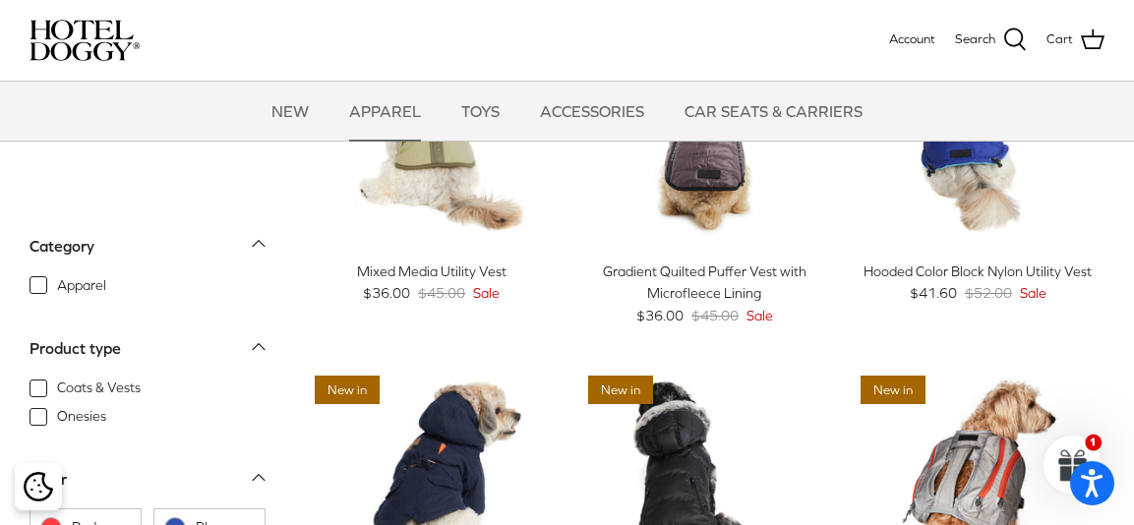
scroll to position [177, 0]
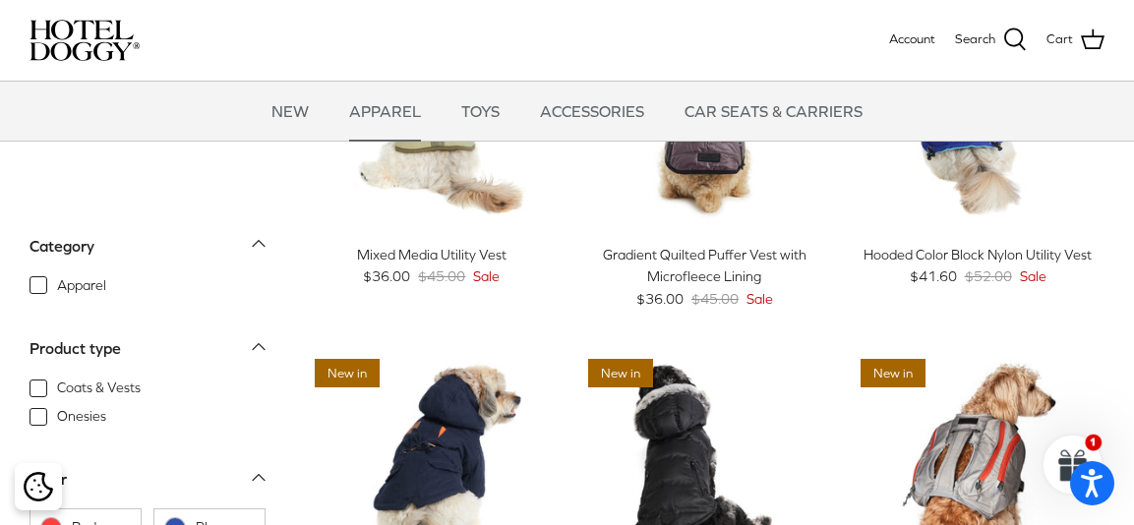
click at [127, 383] on span "Coats & Vests" at bounding box center [99, 388] width 84 height 20
click at [57, 379] on input "Coats & Vests" at bounding box center [56, 378] width 2 height 2
checkbox input "true"
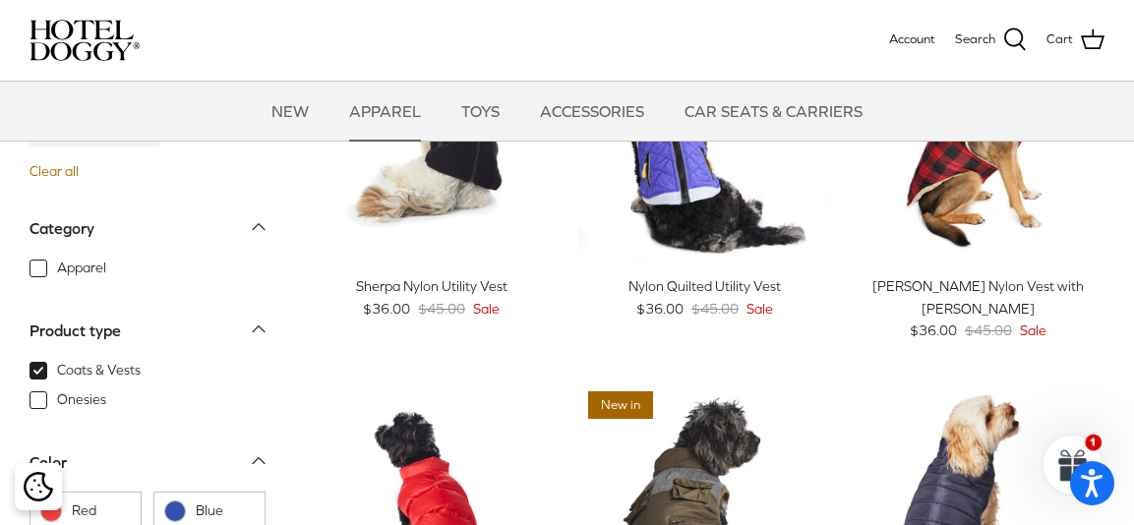
scroll to position [1260, 0]
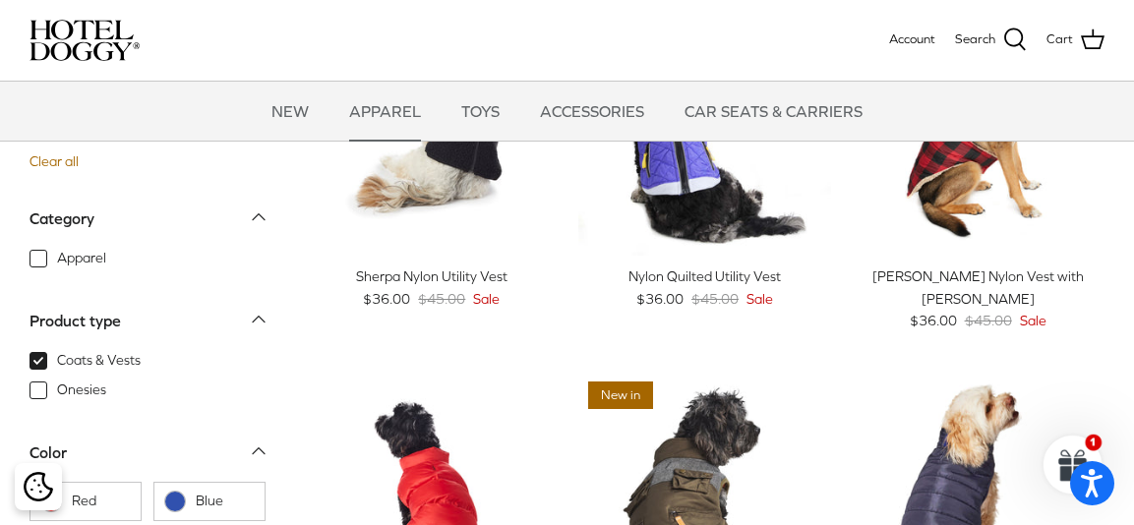
click at [57, 388] on span "Onesies" at bounding box center [81, 391] width 49 height 20
click at [55, 381] on input "Onesies" at bounding box center [56, 381] width 2 height 2
checkbox input "true"
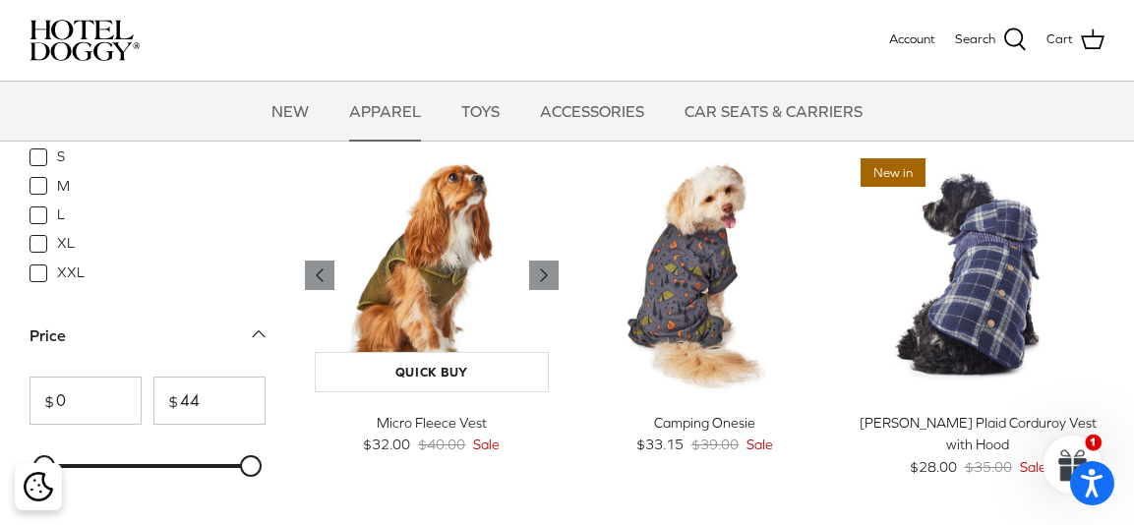
scroll to position [1878, 0]
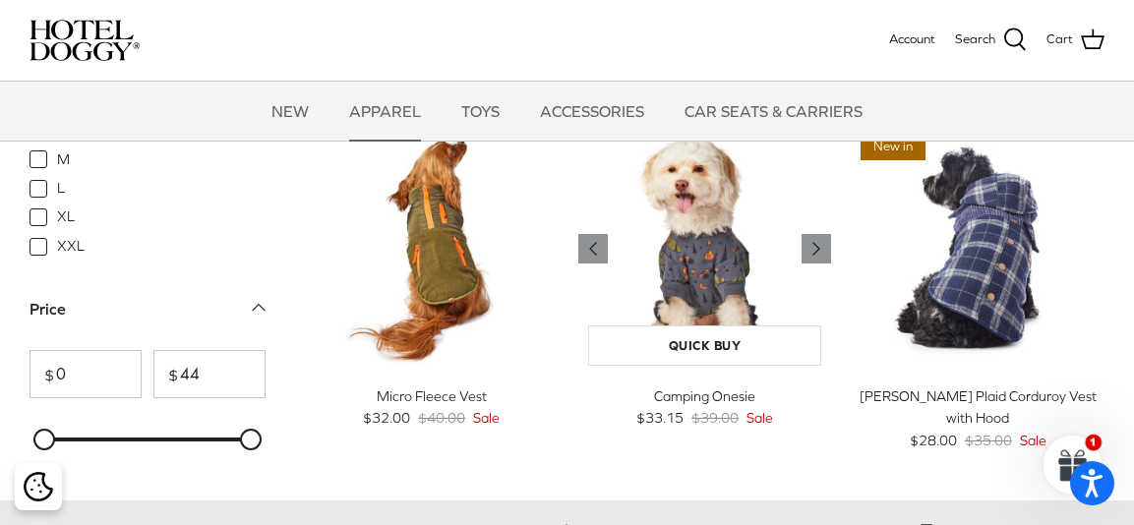
click at [708, 257] on img "Camping Onesie" at bounding box center [705, 249] width 254 height 254
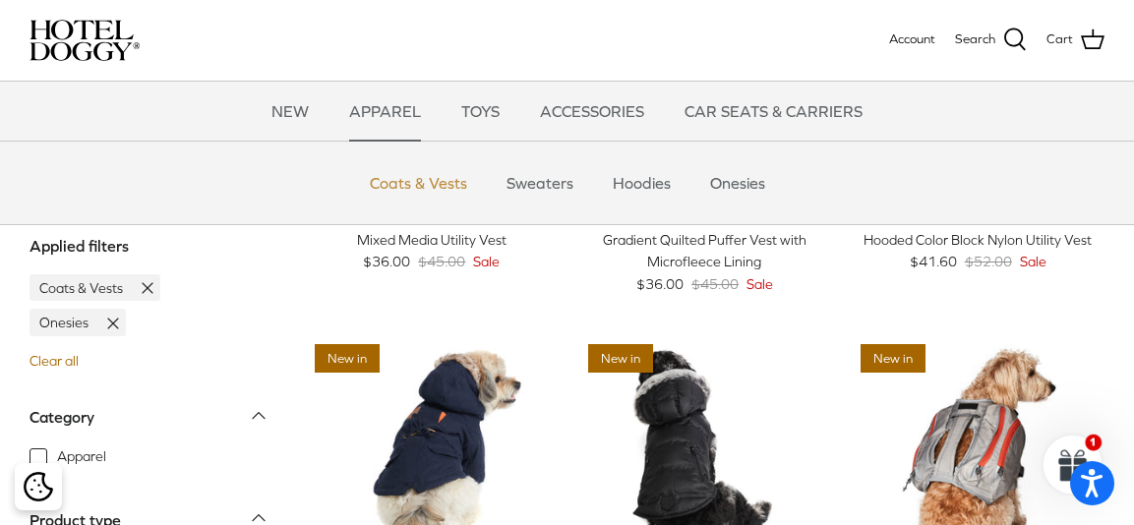
scroll to position [0, 0]
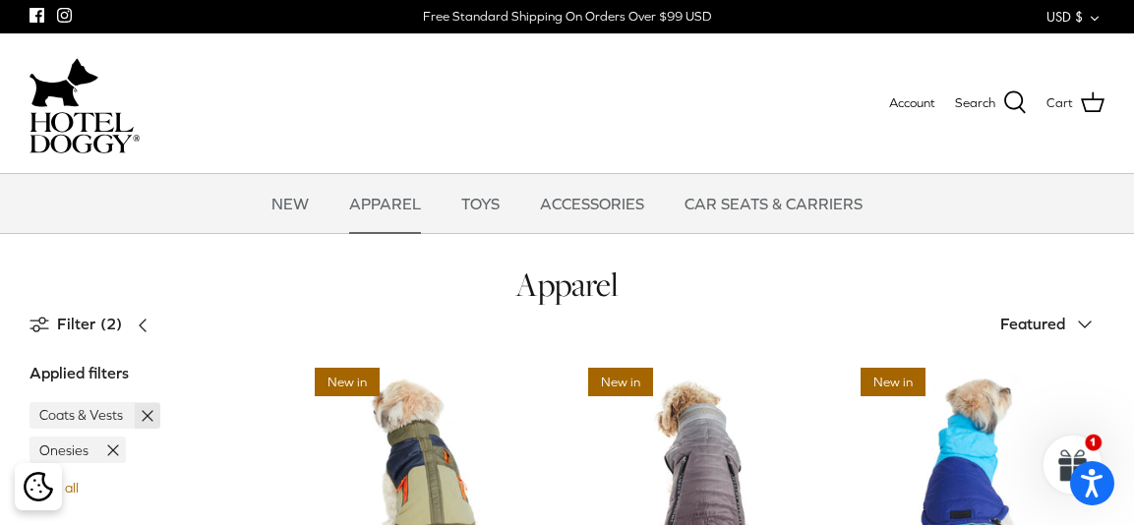
click at [146, 415] on line at bounding box center [148, 416] width 10 height 10
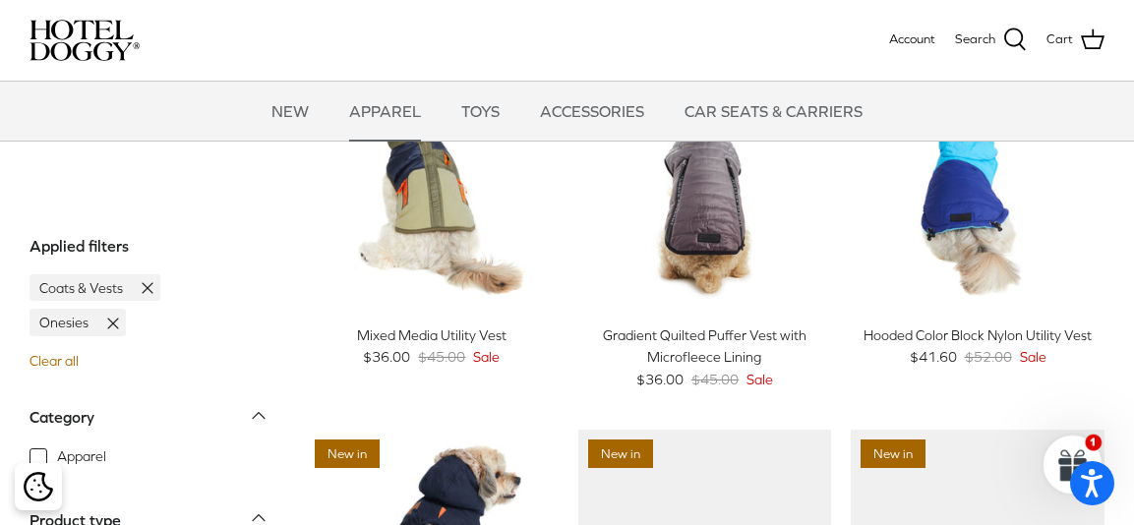
scroll to position [100, 0]
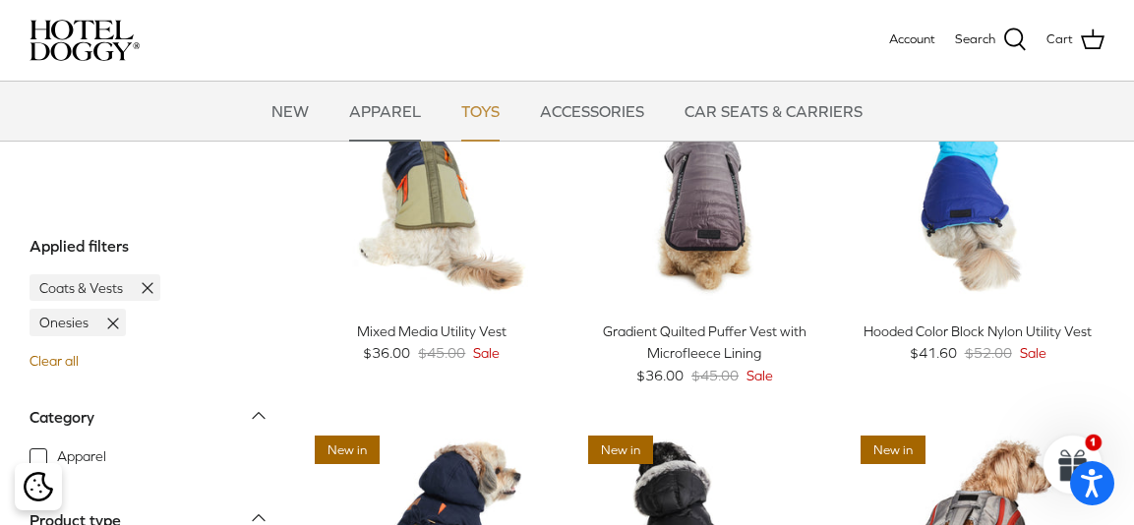
click at [488, 110] on link "TOYS" at bounding box center [480, 111] width 74 height 59
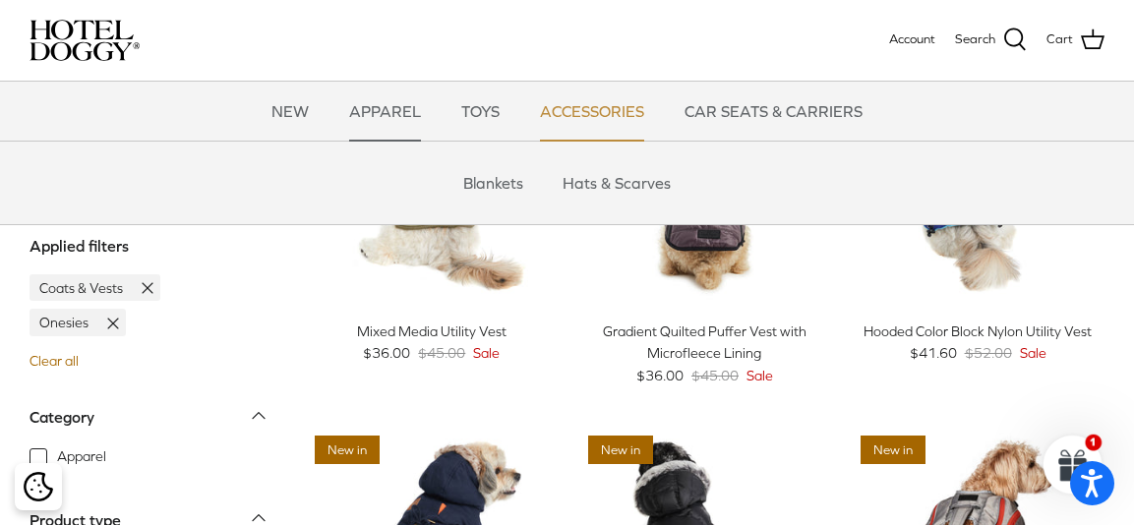
click at [599, 111] on link "ACCESSORIES" at bounding box center [592, 111] width 140 height 59
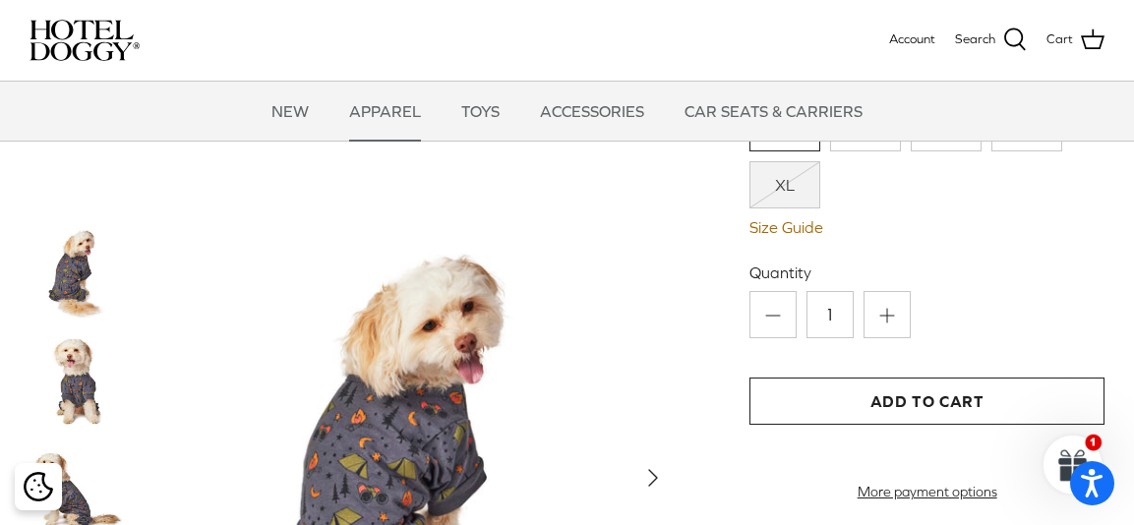
scroll to position [406, 0]
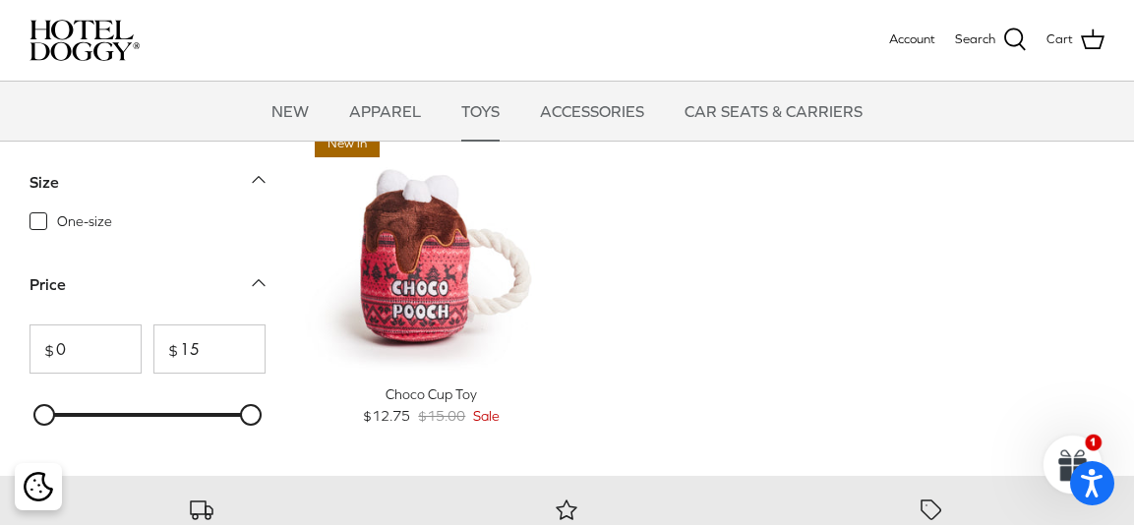
scroll to position [1794, 0]
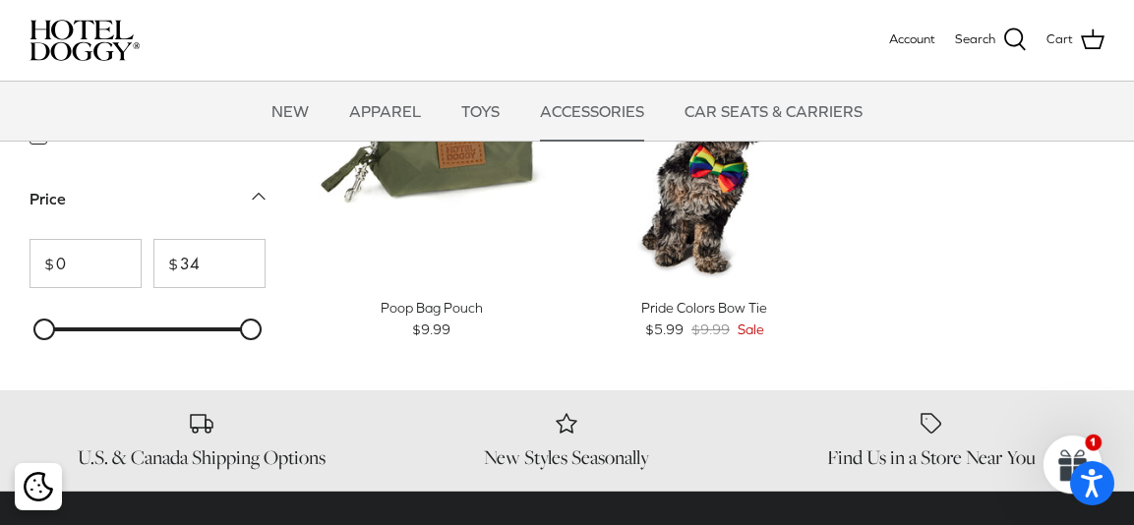
scroll to position [821, 0]
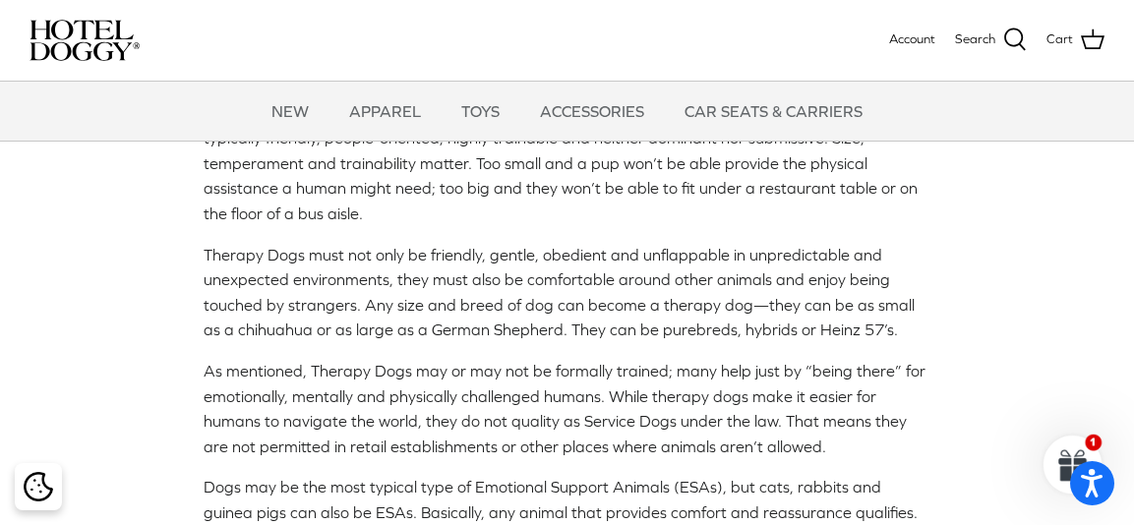
scroll to position [1065, 0]
